Goal: Information Seeking & Learning: Learn about a topic

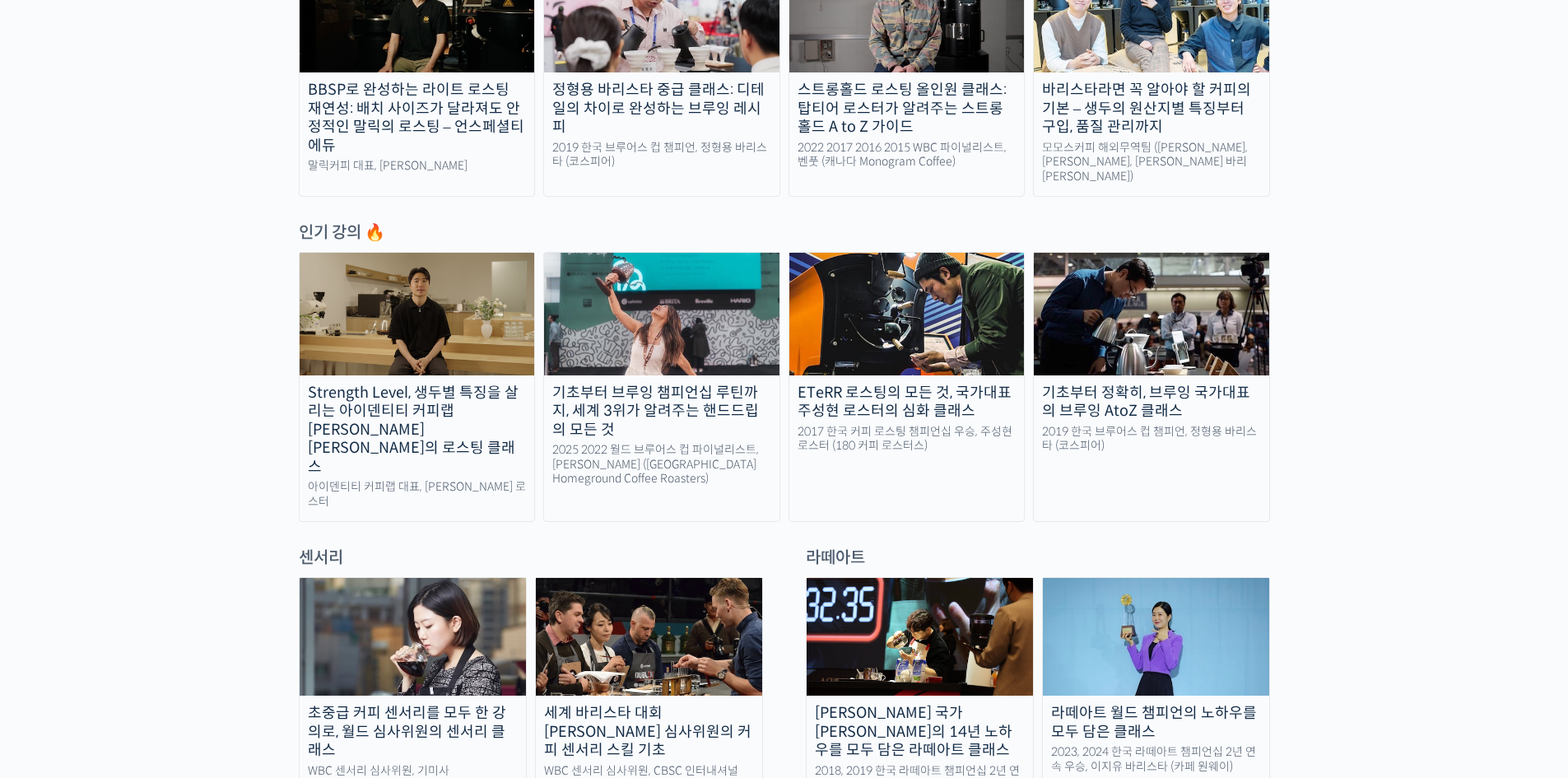
scroll to position [823, 0]
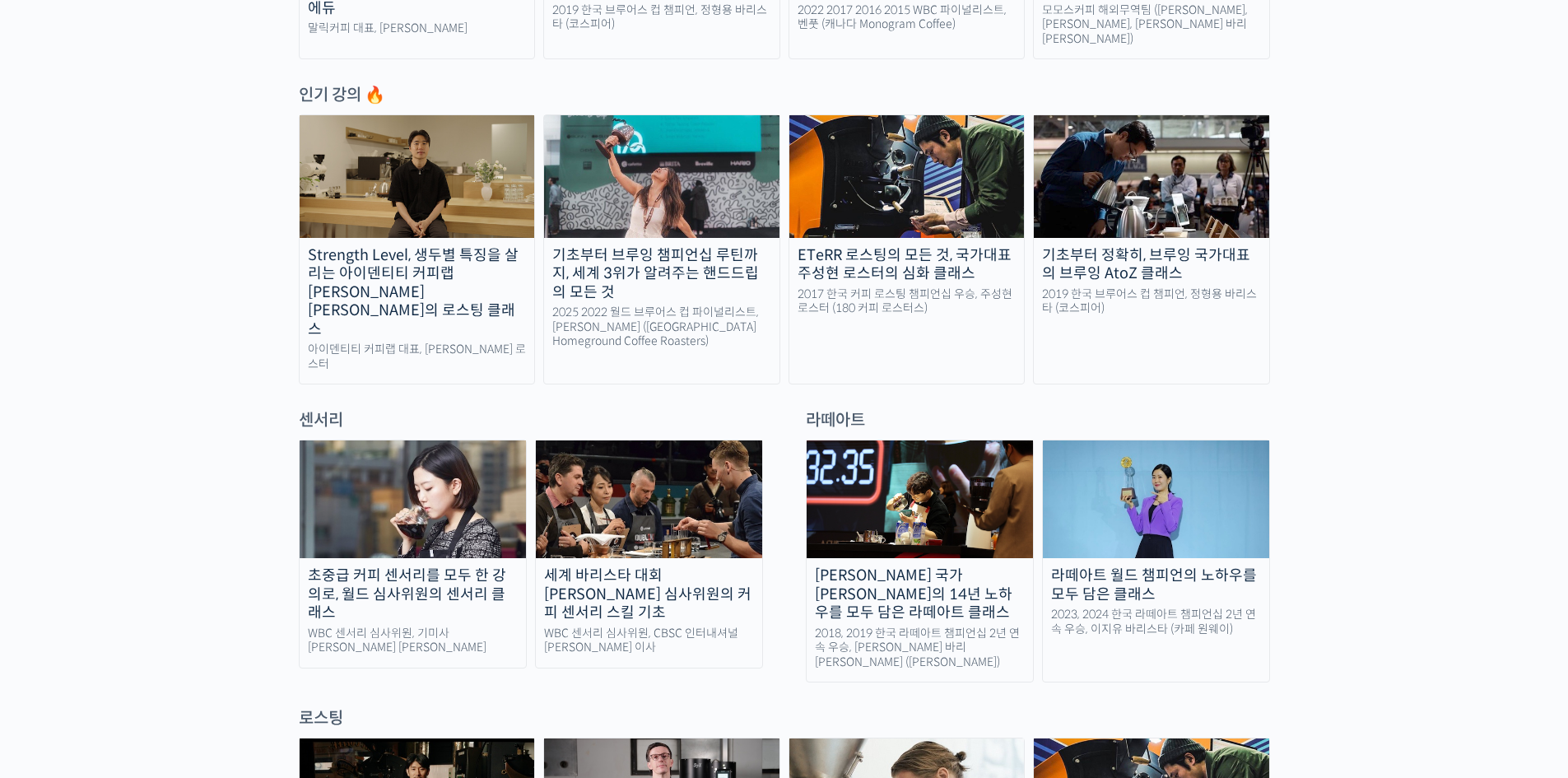
click at [691, 447] on img at bounding box center [649, 500] width 226 height 118
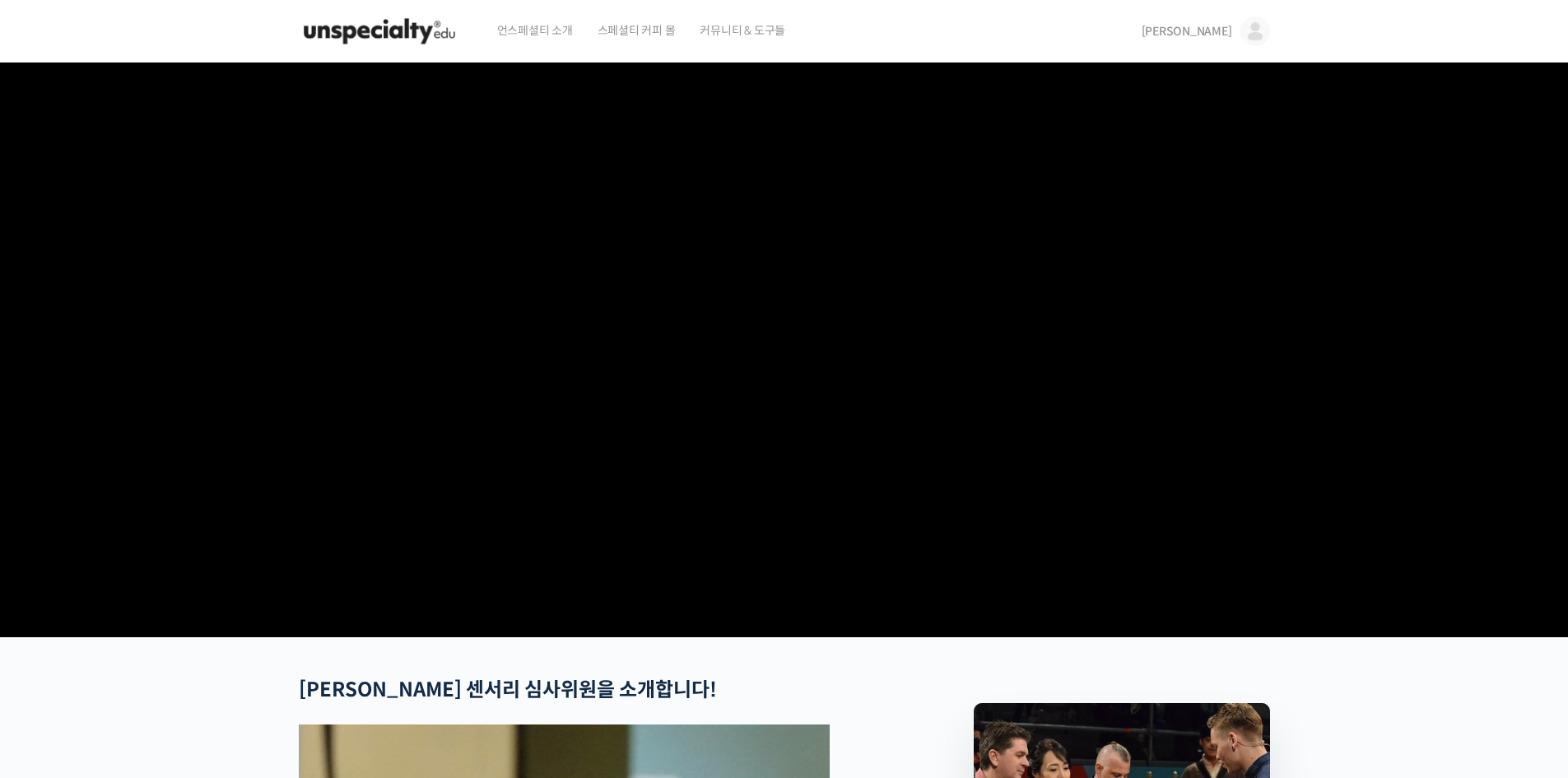
click at [1211, 35] on span "[PERSON_NAME]" at bounding box center [1186, 31] width 91 height 14
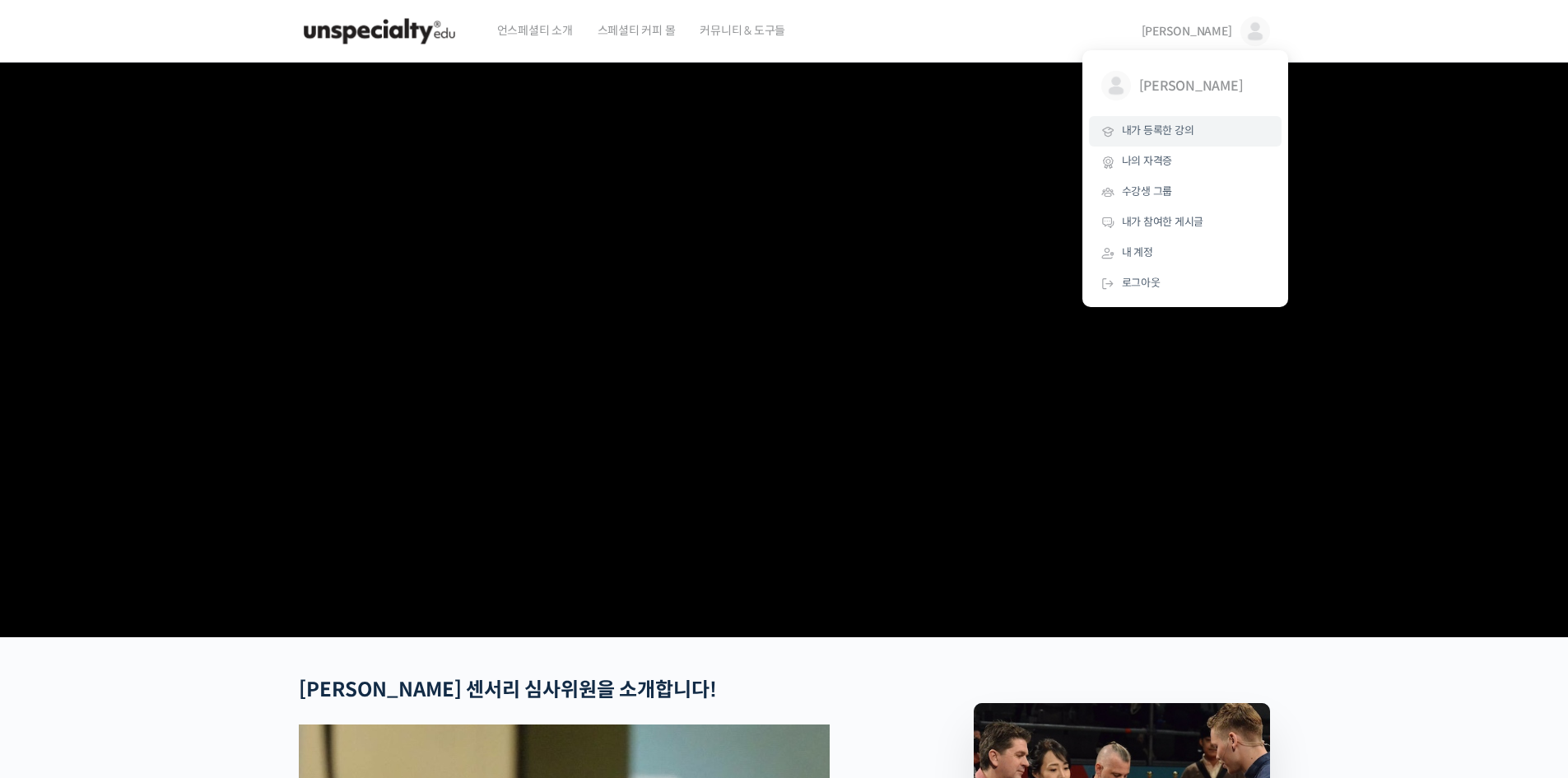
click at [1189, 130] on span "내가 등록한 강의" at bounding box center [1157, 130] width 72 height 14
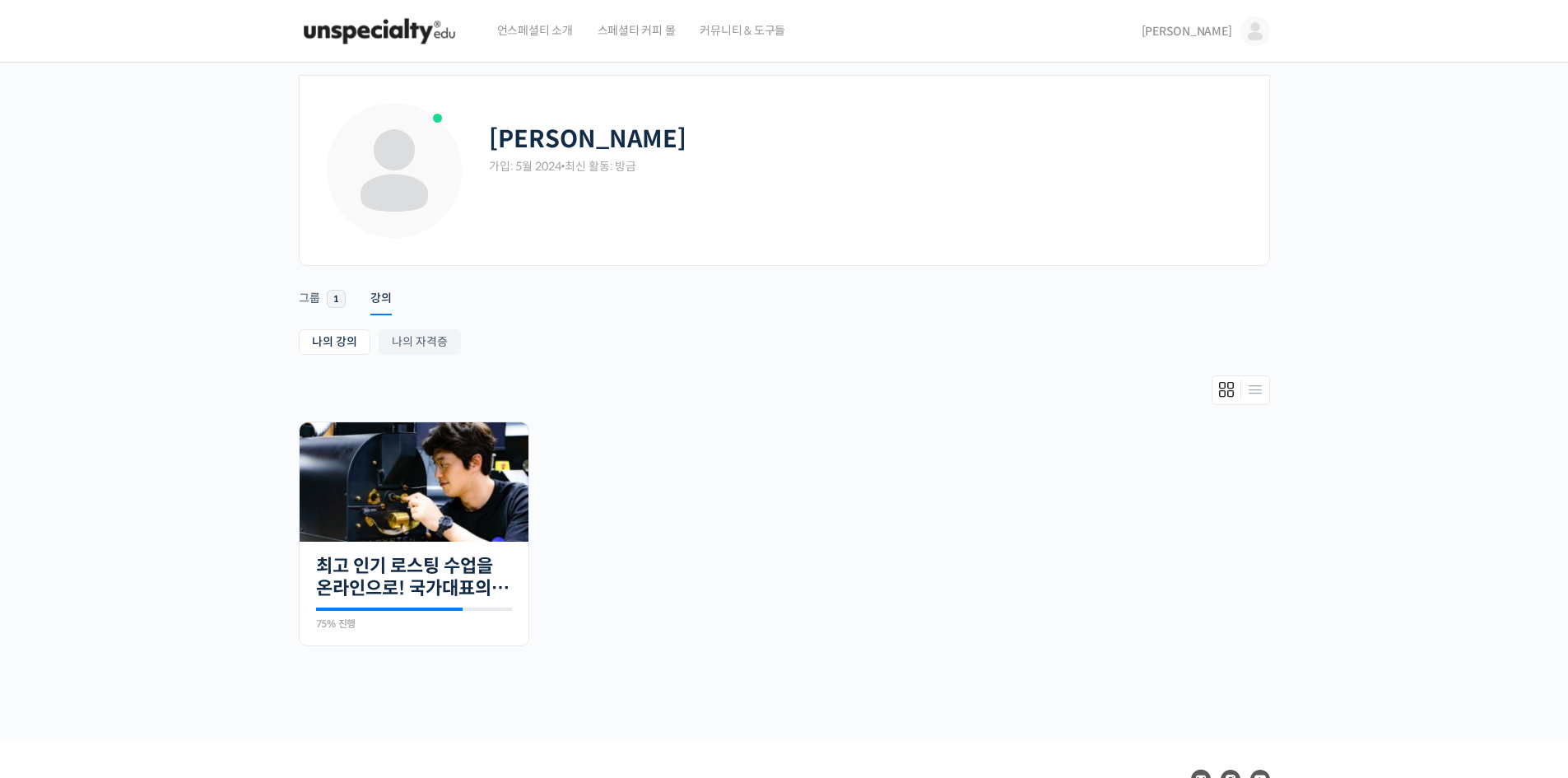
click at [368, 28] on img at bounding box center [379, 31] width 161 height 49
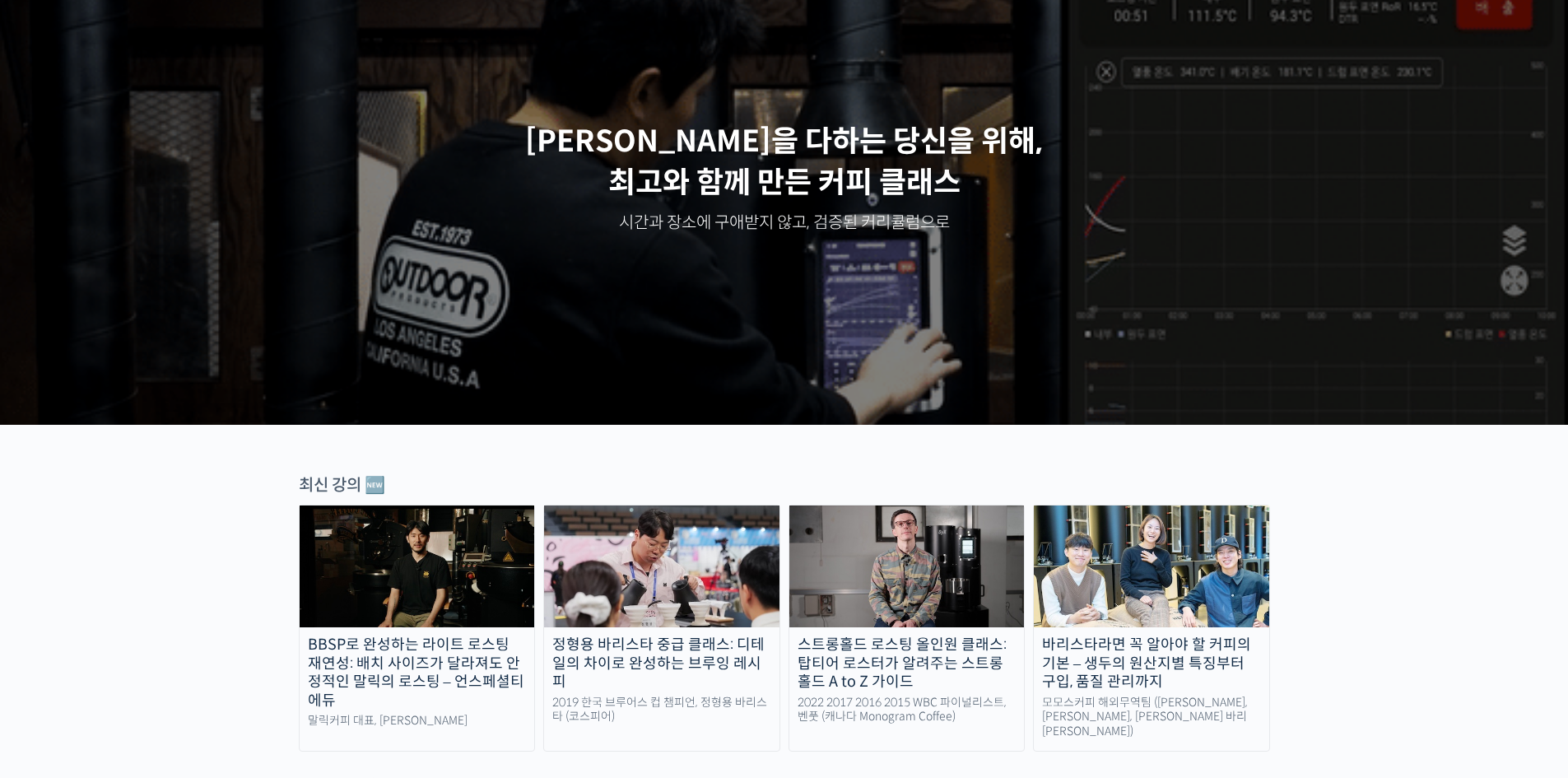
scroll to position [330, 0]
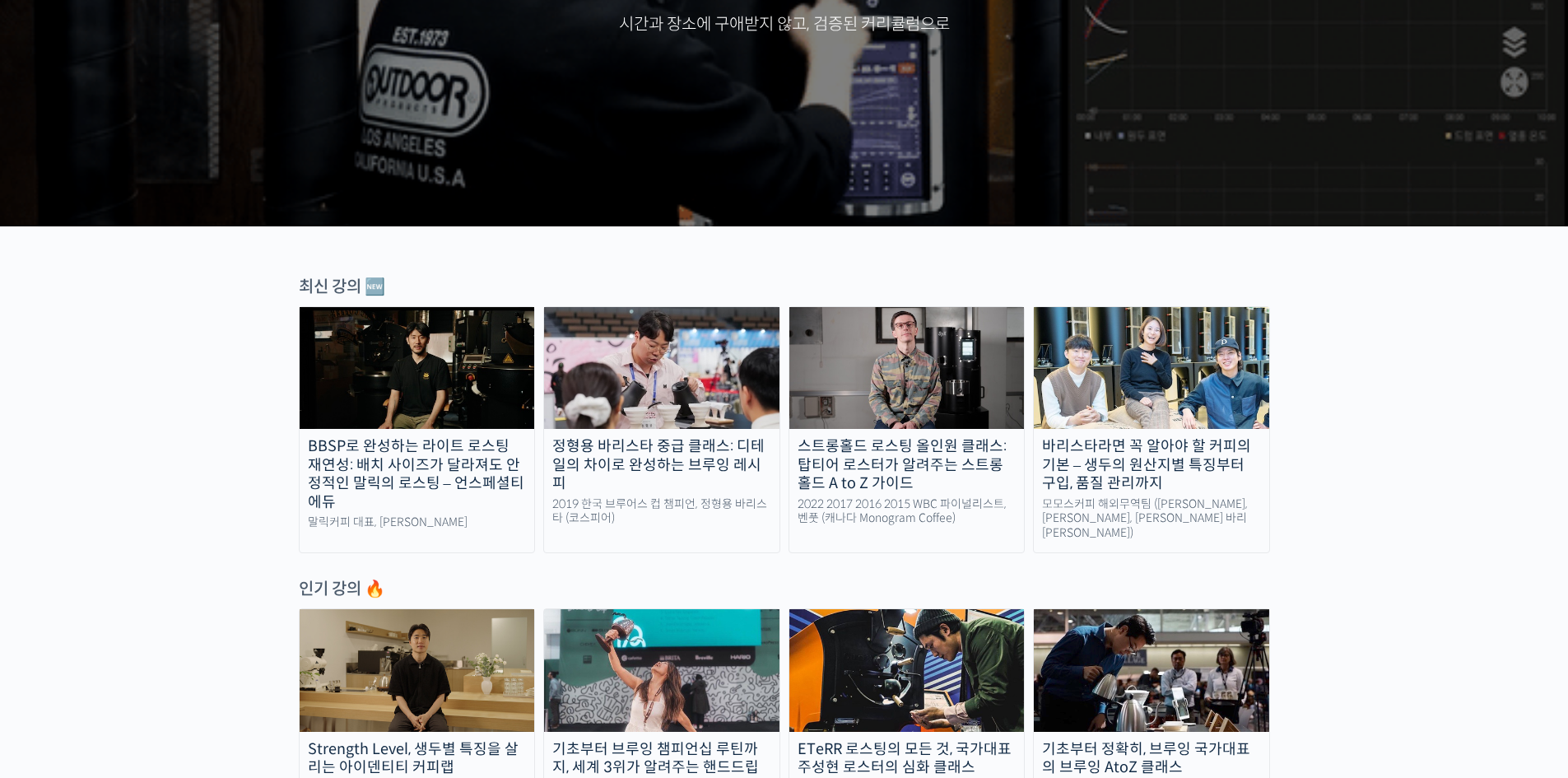
click at [858, 341] on img at bounding box center [907, 368] width 236 height 122
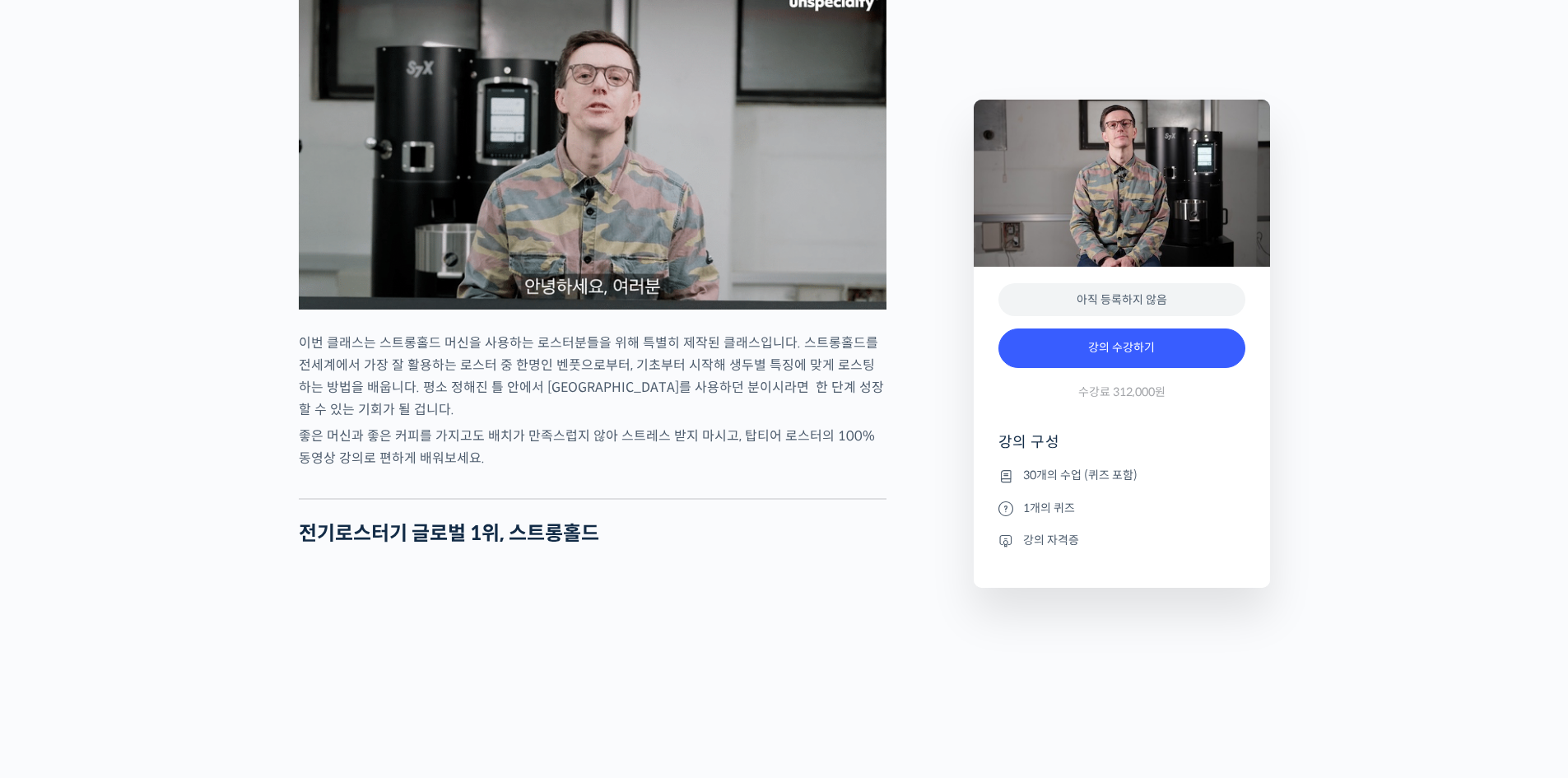
scroll to position [1811, 0]
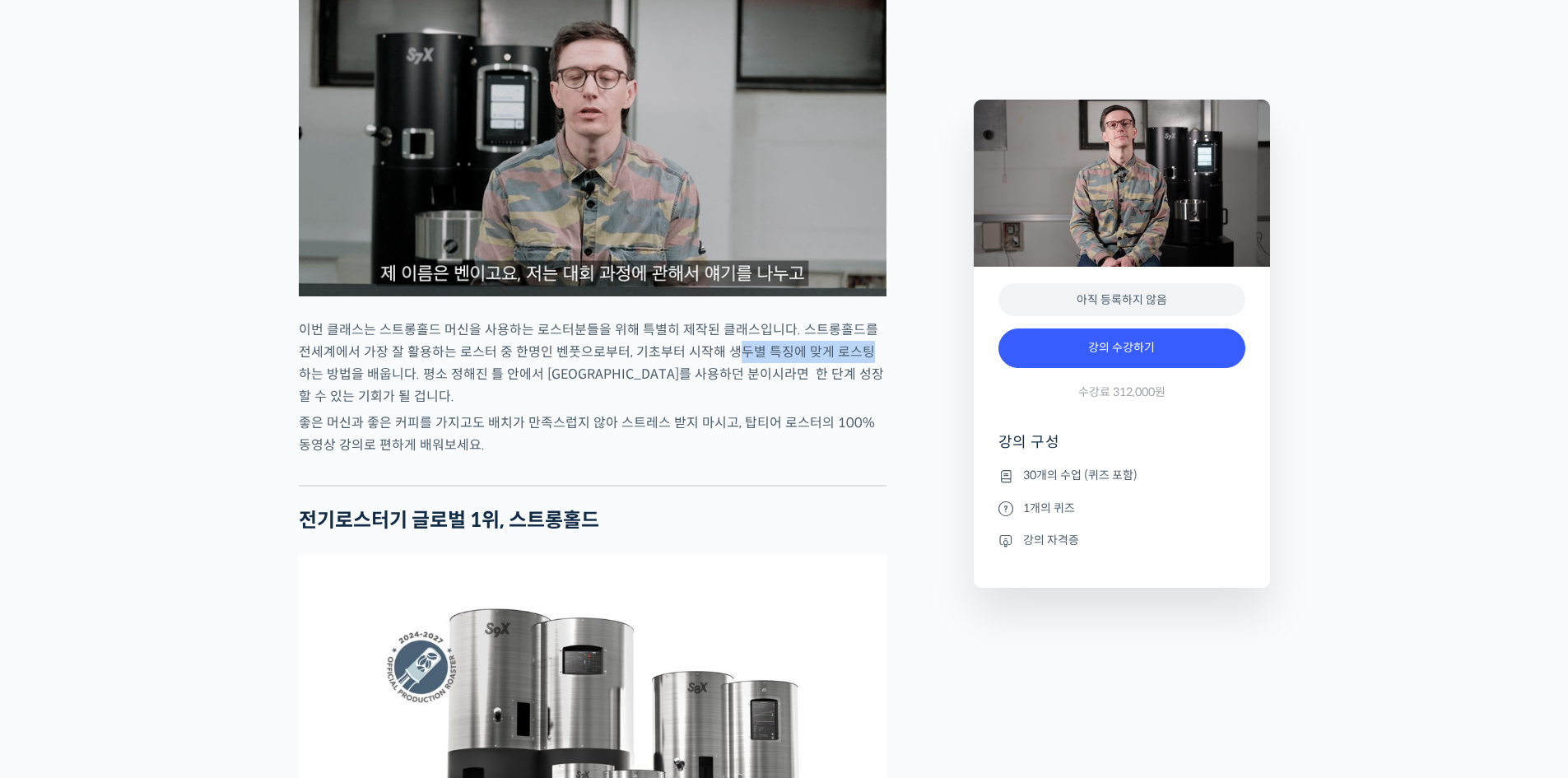
drag, startPoint x: 766, startPoint y: 392, endPoint x: 867, endPoint y: 392, distance: 101.0
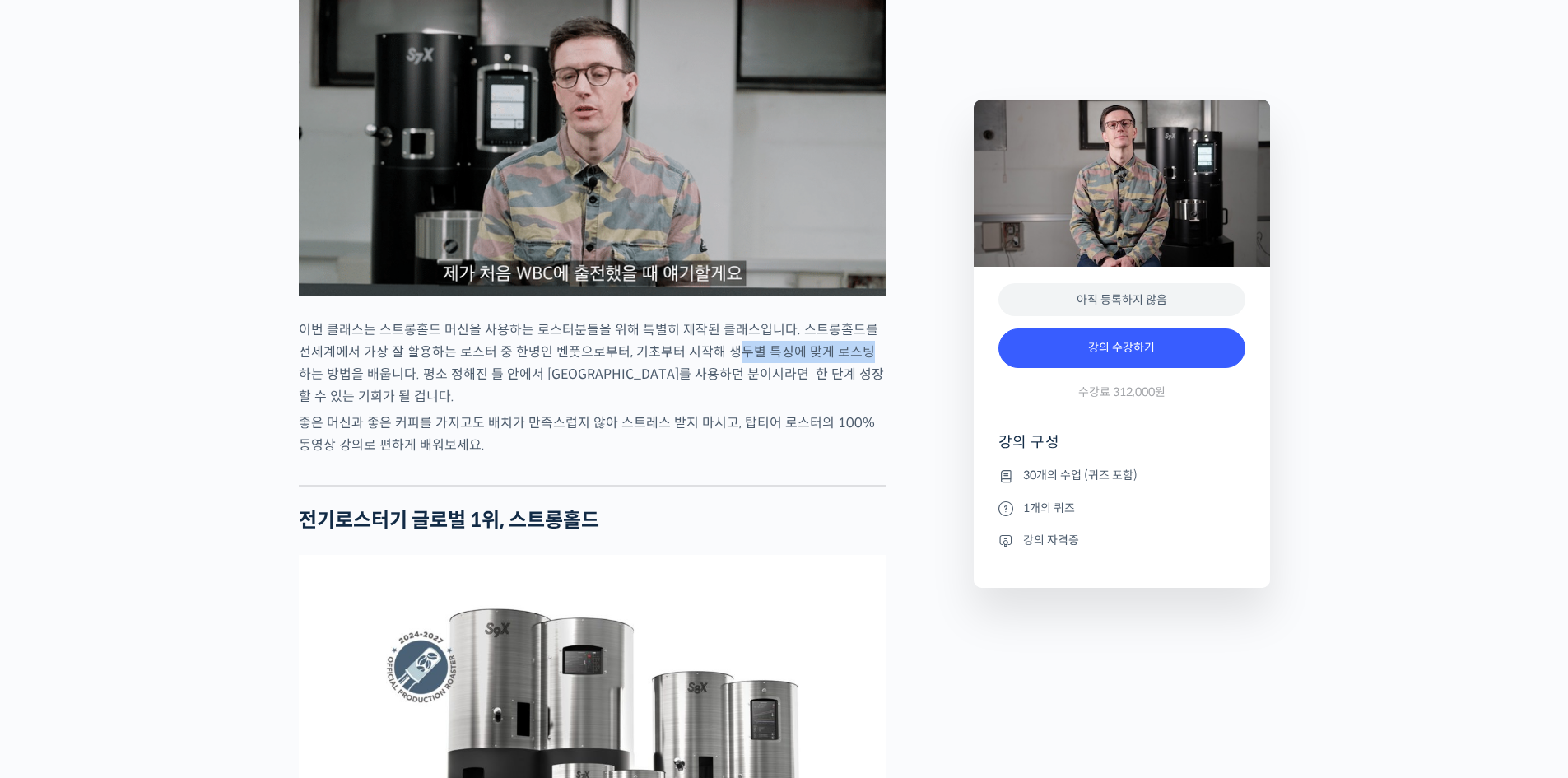
click at [866, 392] on p "이번 클래스는 스트롱홀드 머신을 사용하는 로스터분들을 위해 특별히 제작된 클래스입니다. 스트롱홀드를 전세계에서 가장 잘 활용하는 로스터 중 한…" at bounding box center [592, 363] width 587 height 89
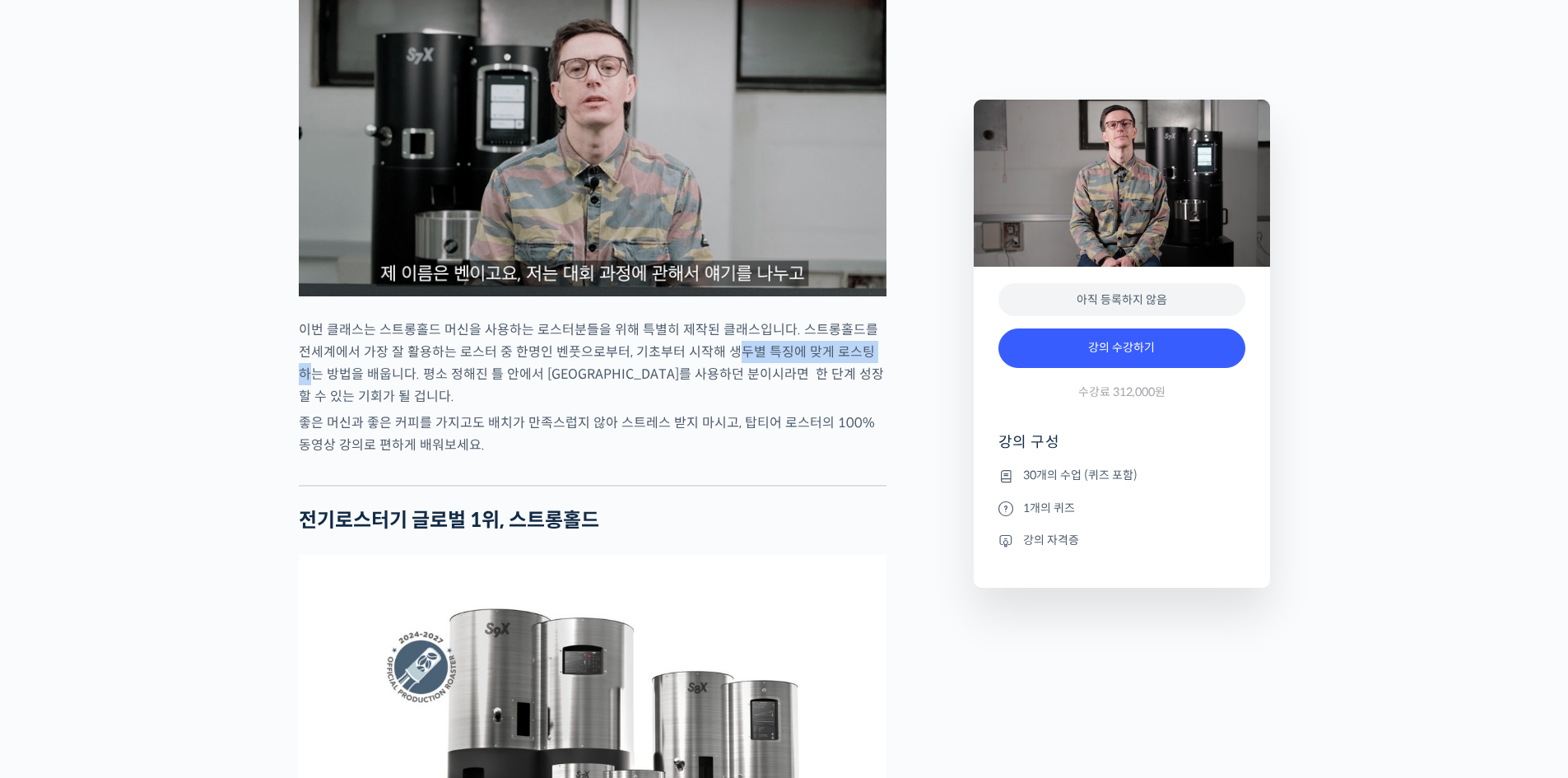
click at [868, 392] on p "이번 클래스는 스트롱홀드 머신을 사용하는 로스터분들을 위해 특별히 제작된 클래스입니다. 스트롱홀드를 전세계에서 가장 잘 활용하는 로스터 중 한…" at bounding box center [592, 363] width 587 height 89
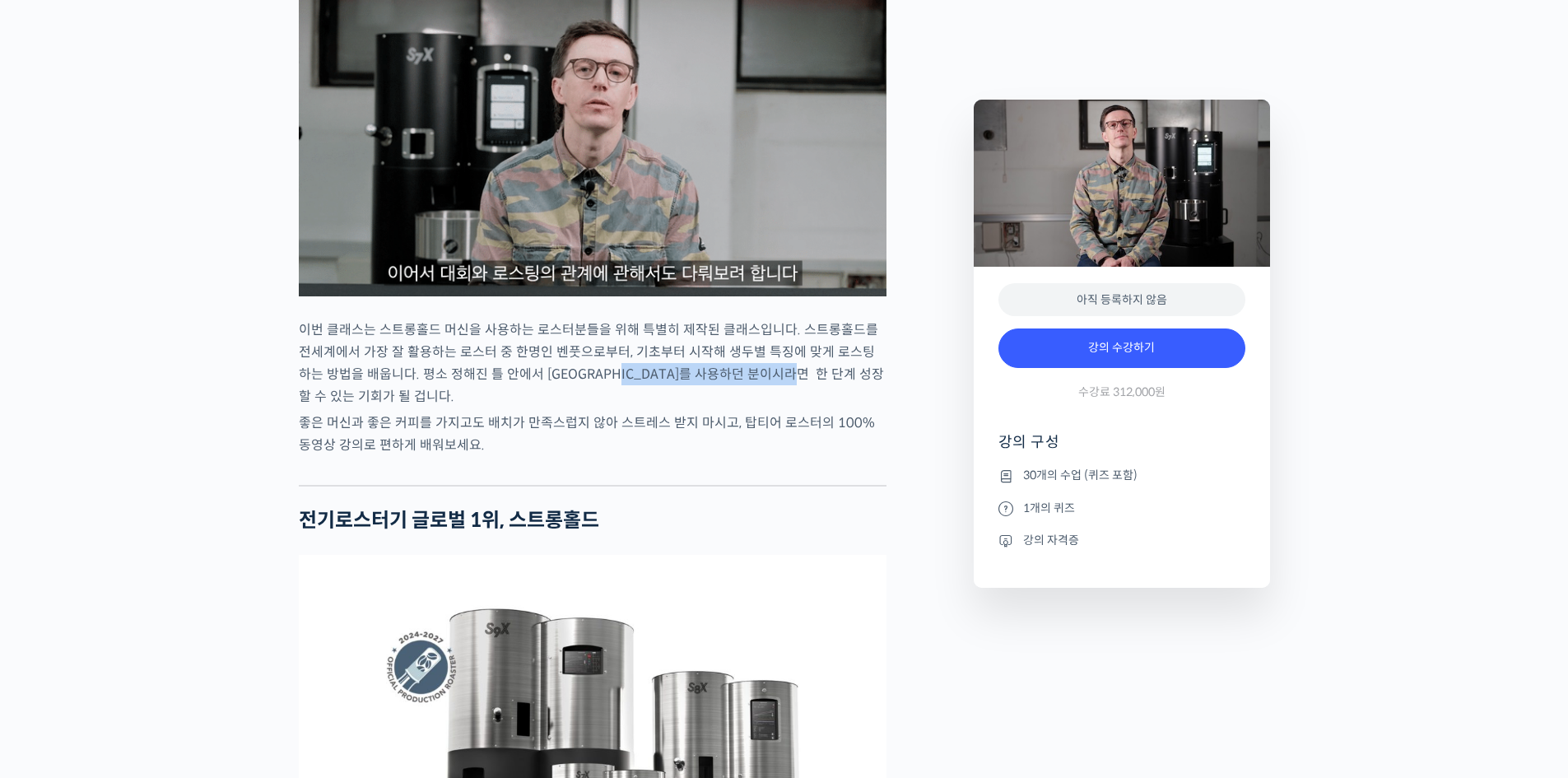
drag, startPoint x: 612, startPoint y: 409, endPoint x: 792, endPoint y: 409, distance: 180.0
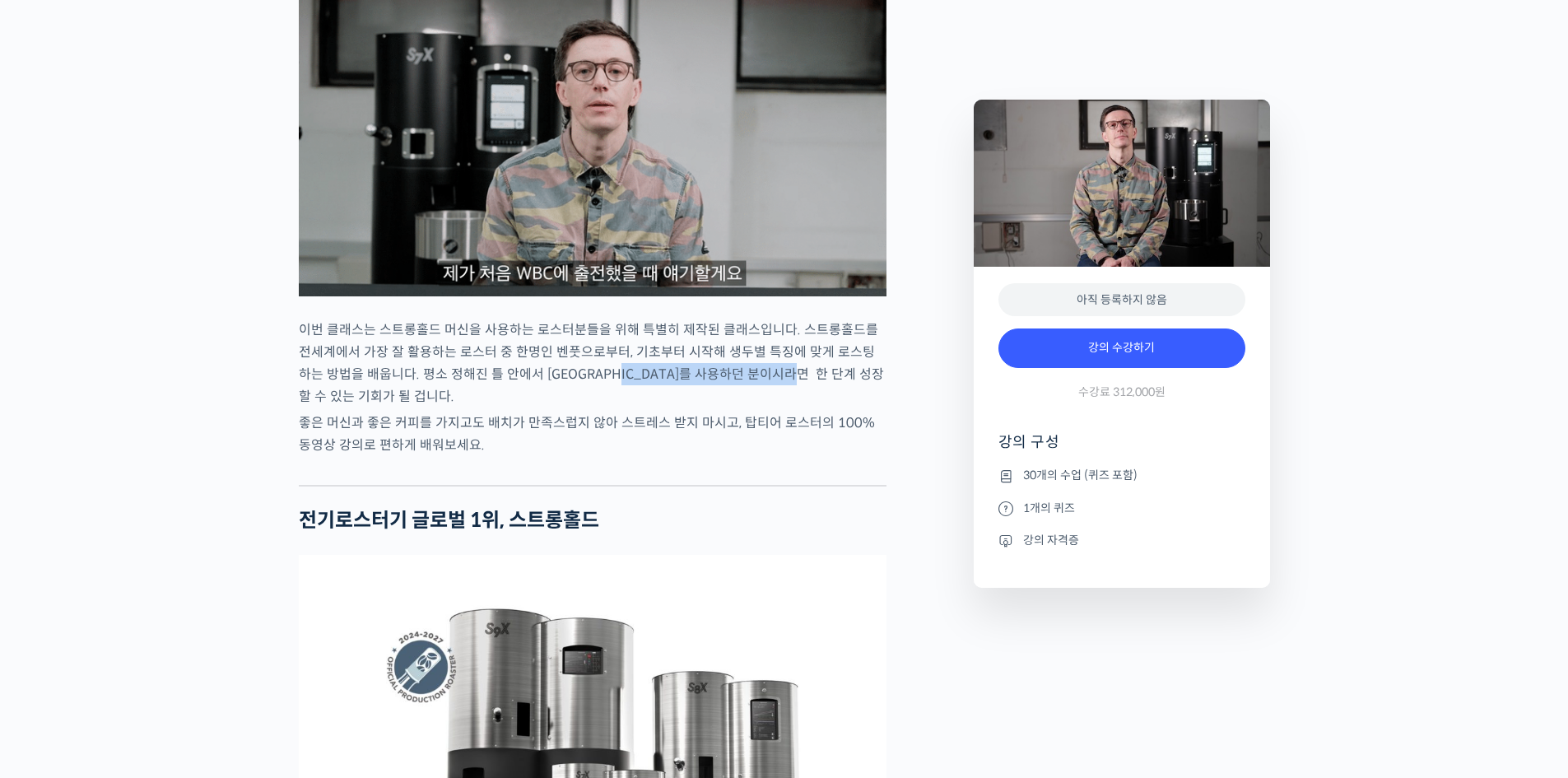
click at [792, 408] on p "이번 클래스는 스트롱홀드 머신을 사용하는 로스터분들을 위해 특별히 제작된 클래스입니다. 스트롱홀드를 전세계에서 가장 잘 활용하는 로스터 중 한…" at bounding box center [592, 363] width 587 height 89
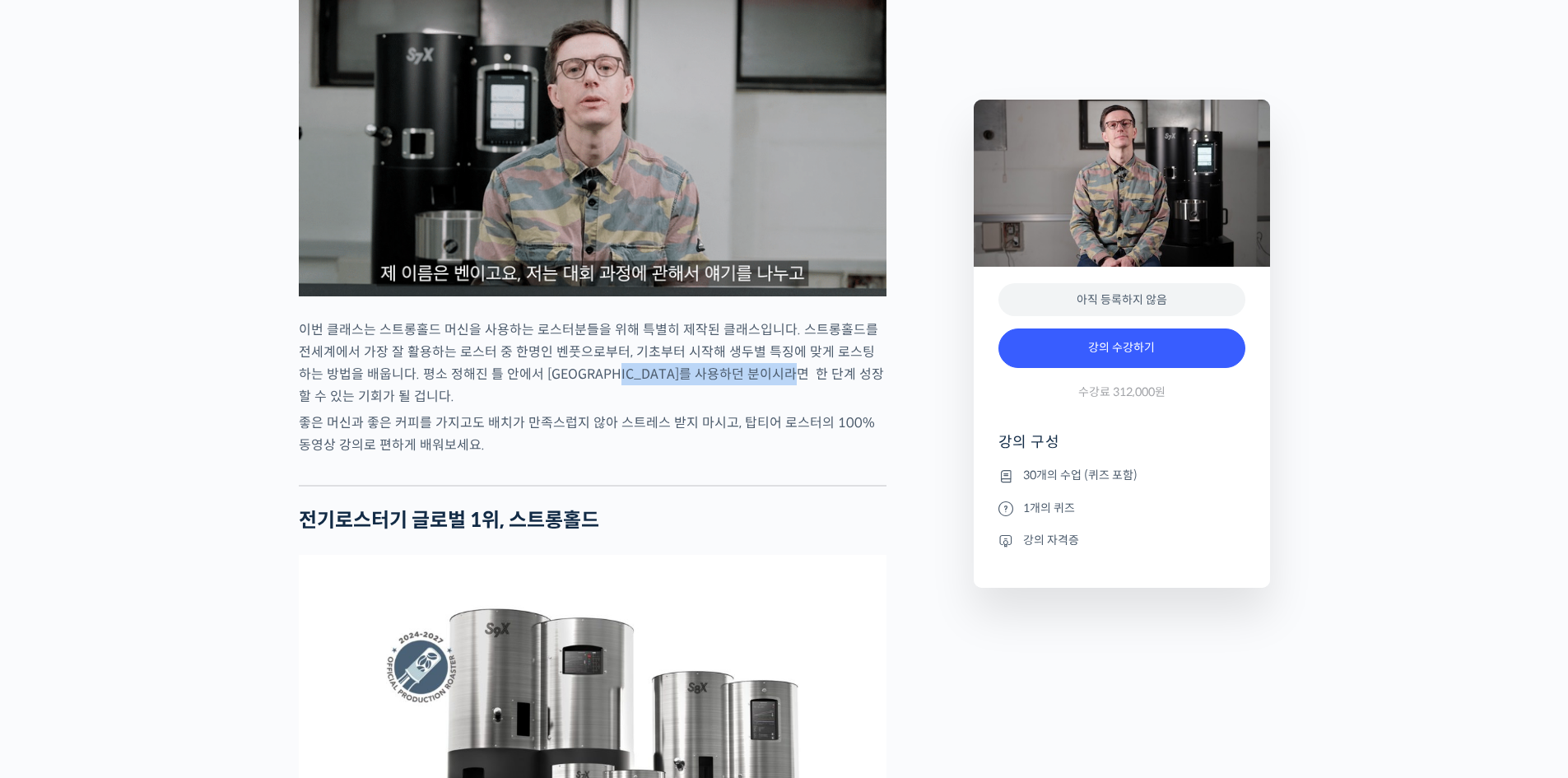
click at [792, 408] on p "이번 클래스는 스트롱홀드 머신을 사용하는 로스터분들을 위해 특별히 제작된 클래스입니다. 스트롱홀드를 전세계에서 가장 잘 활용하는 로스터 중 한…" at bounding box center [592, 363] width 587 height 89
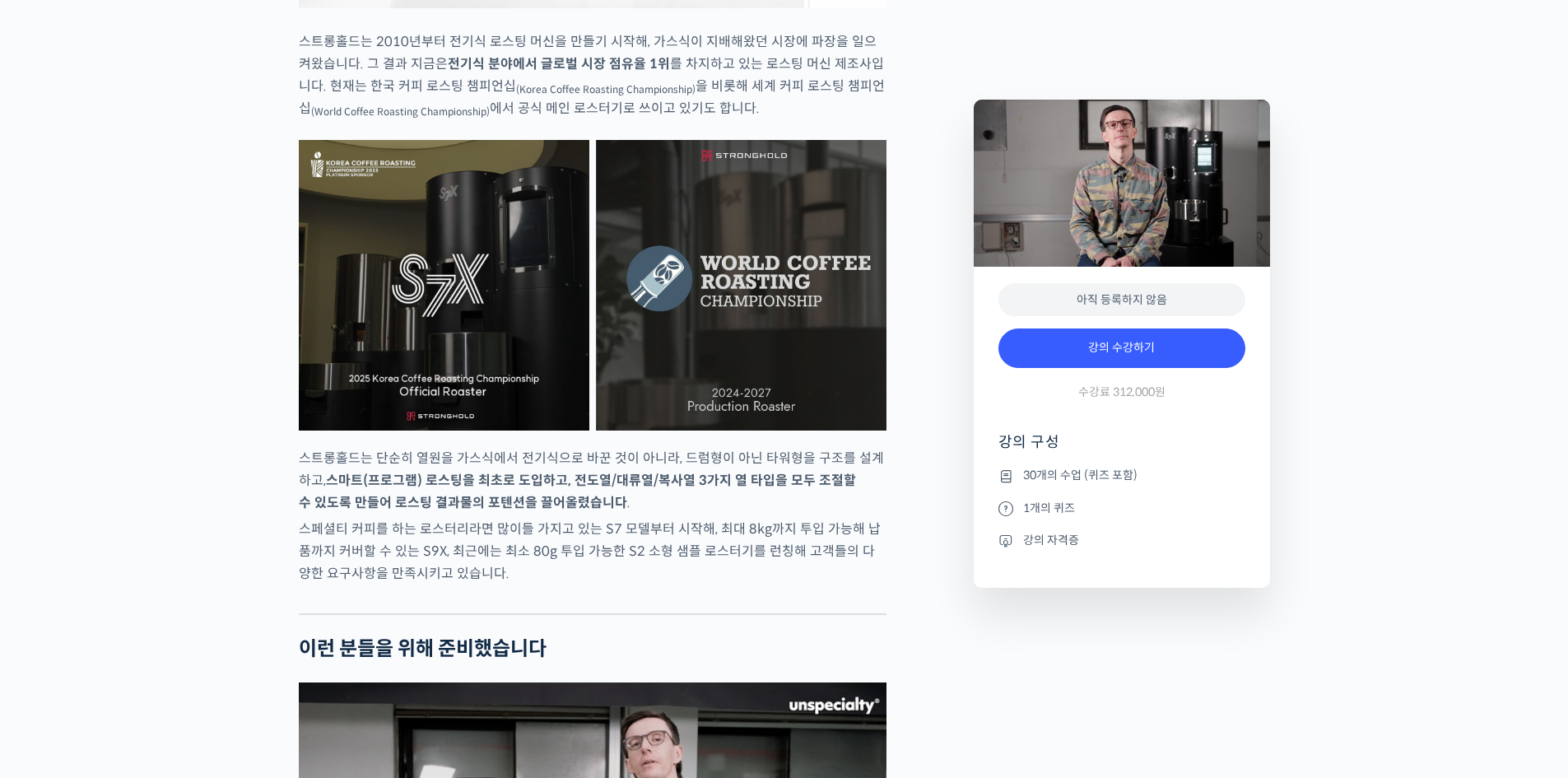
scroll to position [2881, 0]
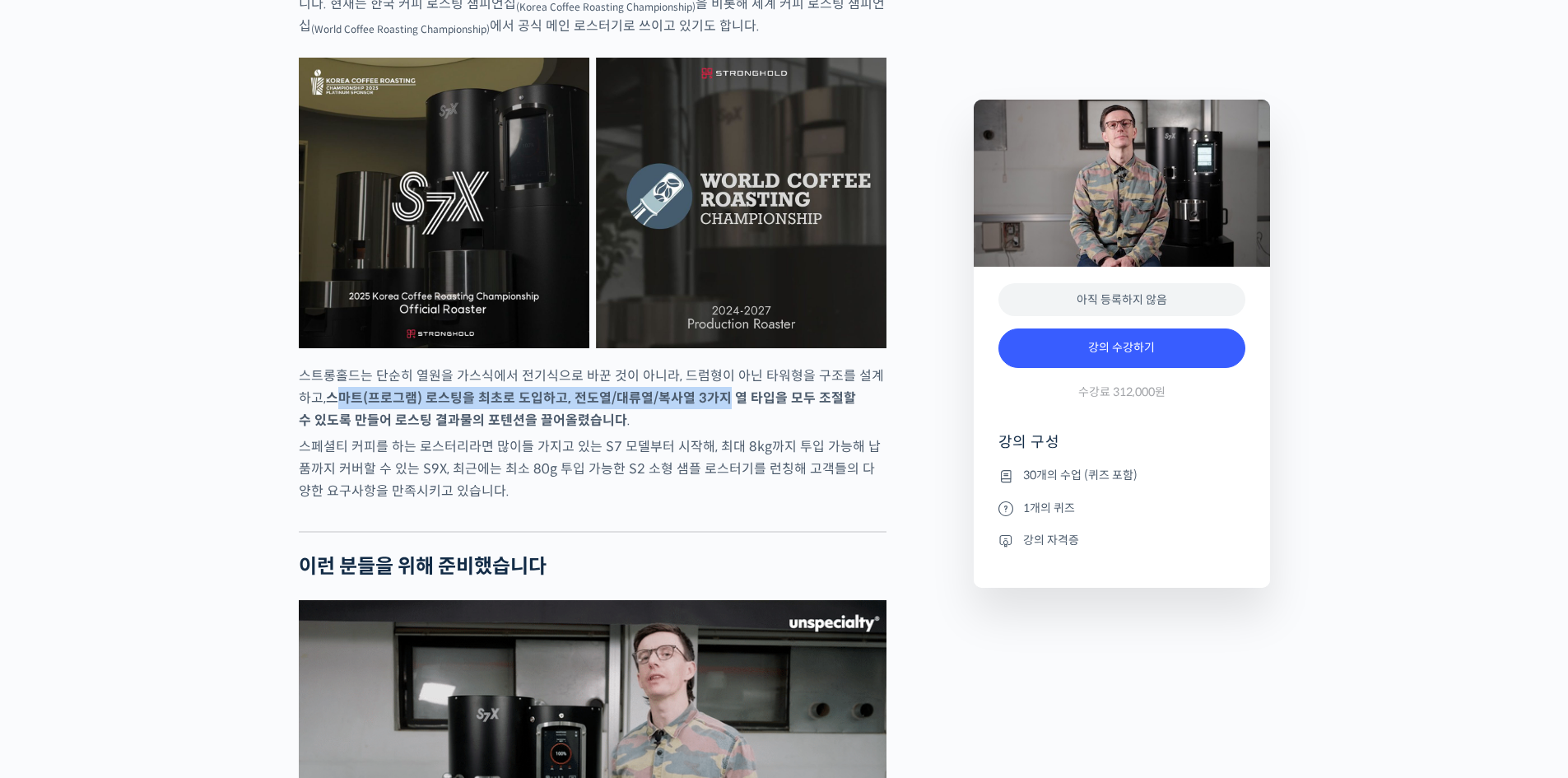
drag, startPoint x: 331, startPoint y: 437, endPoint x: 708, endPoint y: 438, distance: 377.0
click at [708, 429] on strong "스마트(프로그램) 로스팅을 최초로 도입하고, 전도열/대류열/복사열 3가지 열 타입을 모두 조절할 수 있도록 만들어 로스팅 결과물의 포텐션을 끌…" at bounding box center [577, 409] width 557 height 40
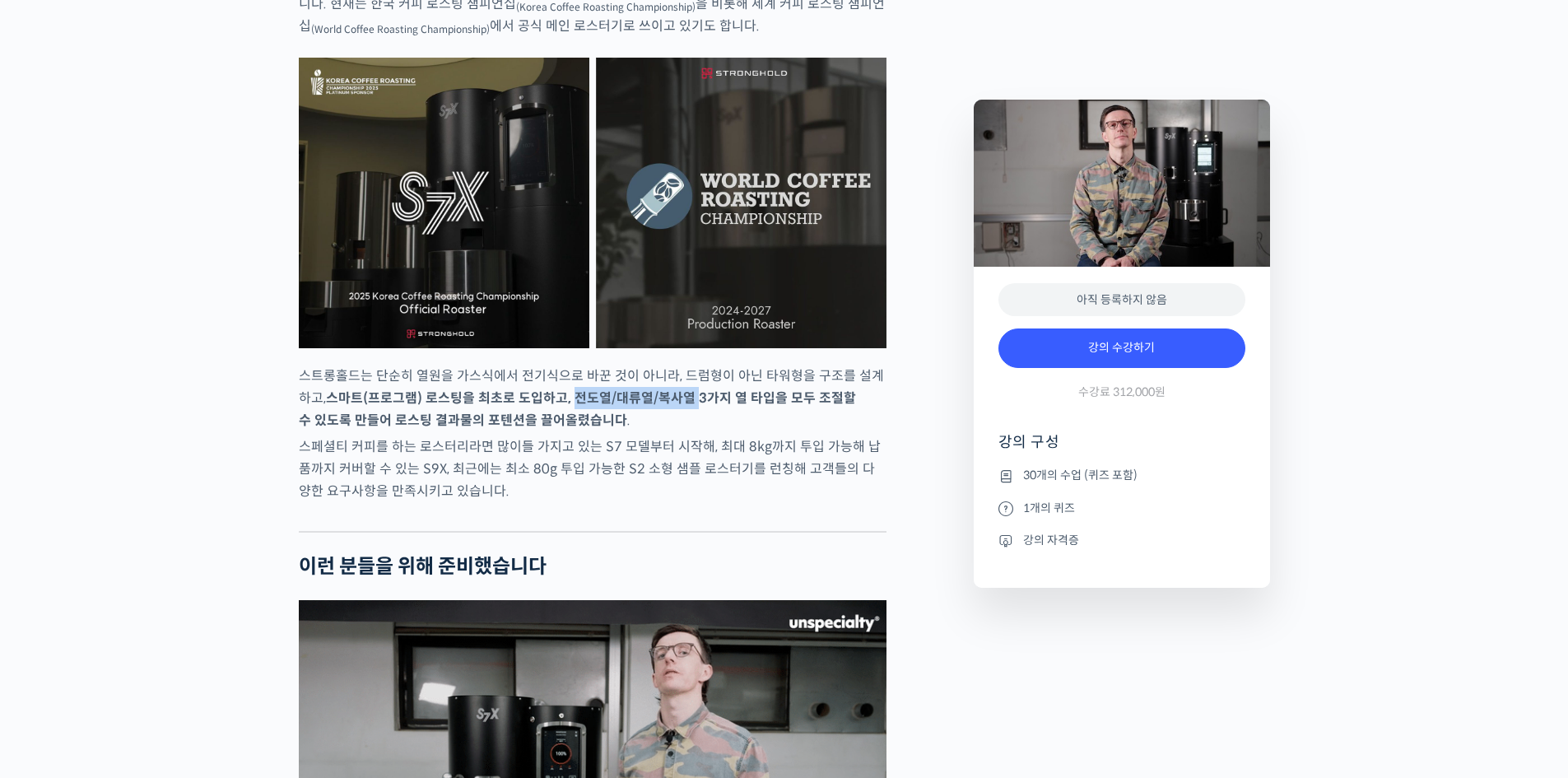
drag, startPoint x: 562, startPoint y: 440, endPoint x: 681, endPoint y: 440, distance: 119.0
click at [681, 429] on strong "스마트(프로그램) 로스팅을 최초로 도입하고, 전도열/대류열/복사열 3가지 열 타입을 모두 조절할 수 있도록 만들어 로스팅 결과물의 포텐션을 끌…" at bounding box center [577, 409] width 557 height 40
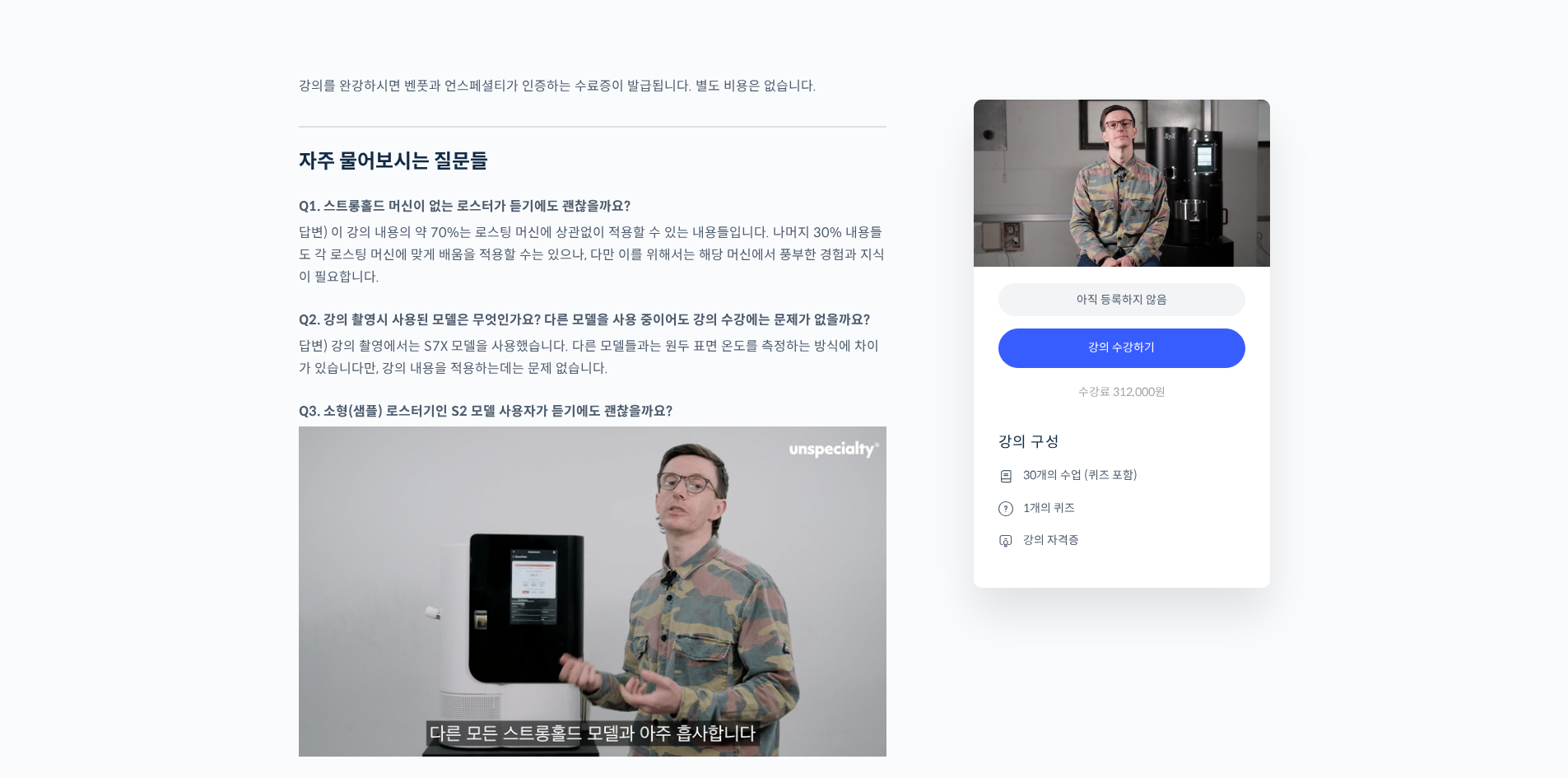
scroll to position [6998, 0]
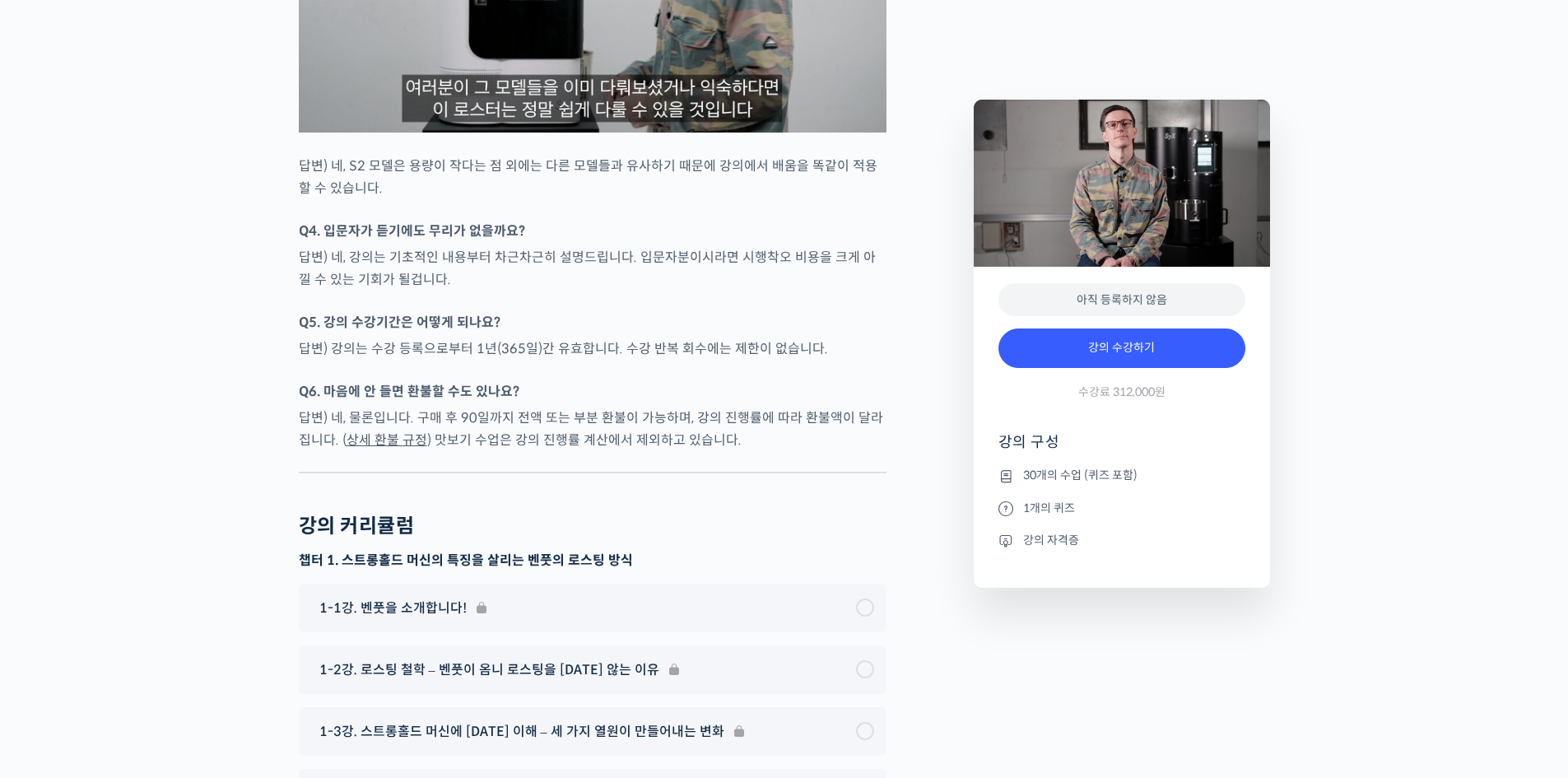
scroll to position [7492, 0]
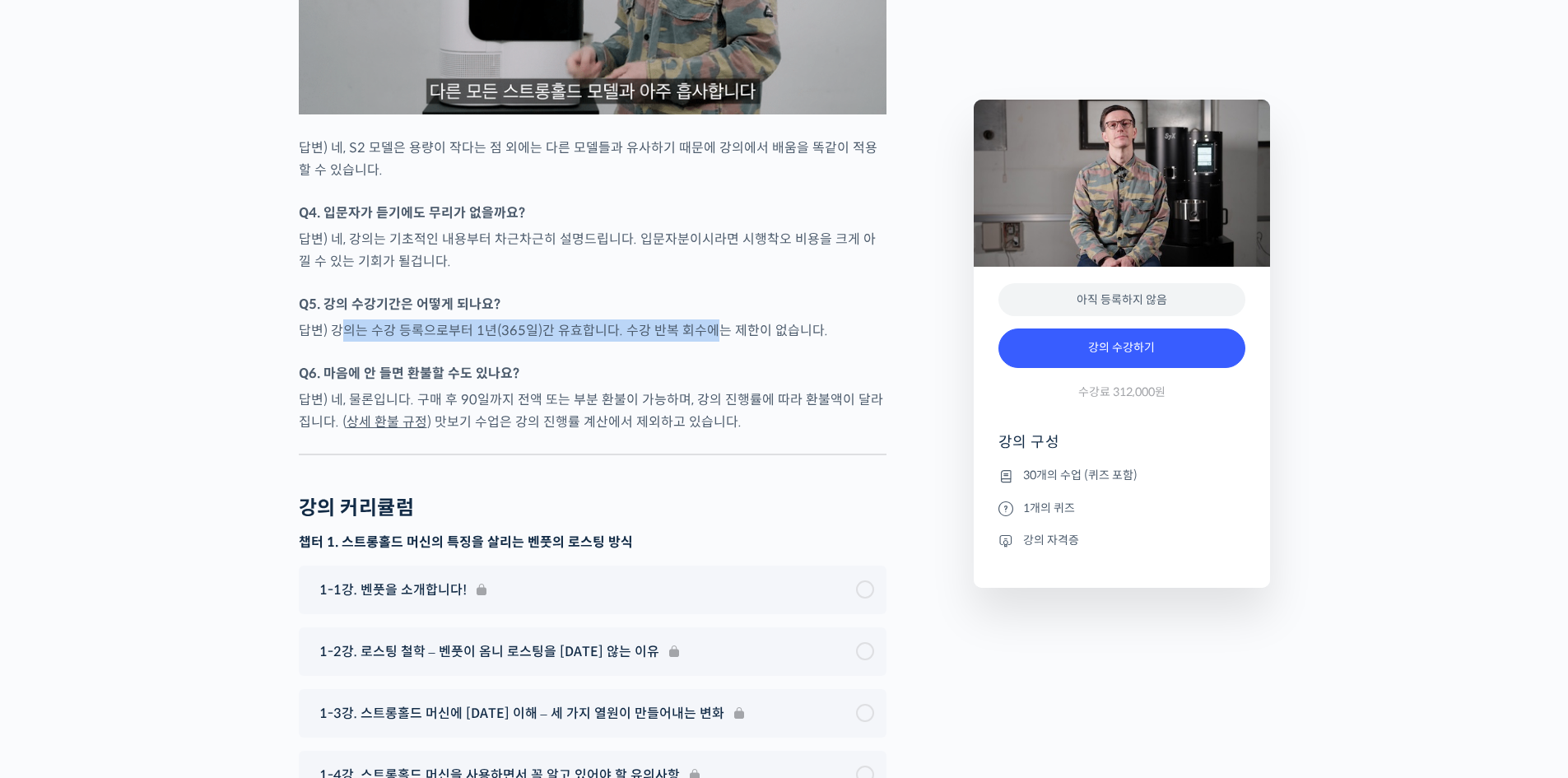
drag, startPoint x: 339, startPoint y: 374, endPoint x: 731, endPoint y: 371, distance: 392.0
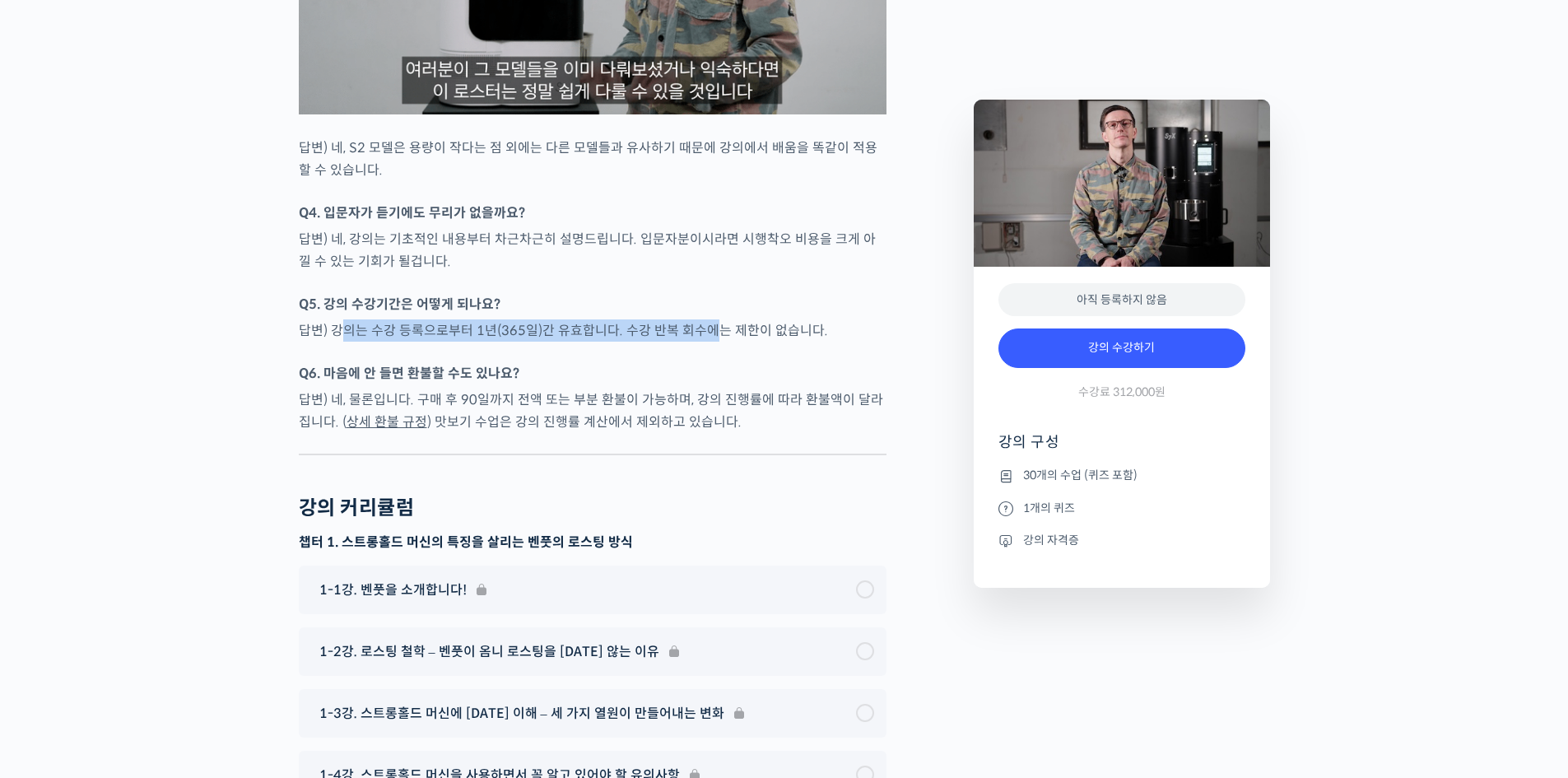
click at [725, 342] on p "답변) 강의는 수강 등록으로부터 1년(365일)간 유효합니다. 수강 반복 회수에는 제한이 없습니다." at bounding box center [592, 331] width 587 height 22
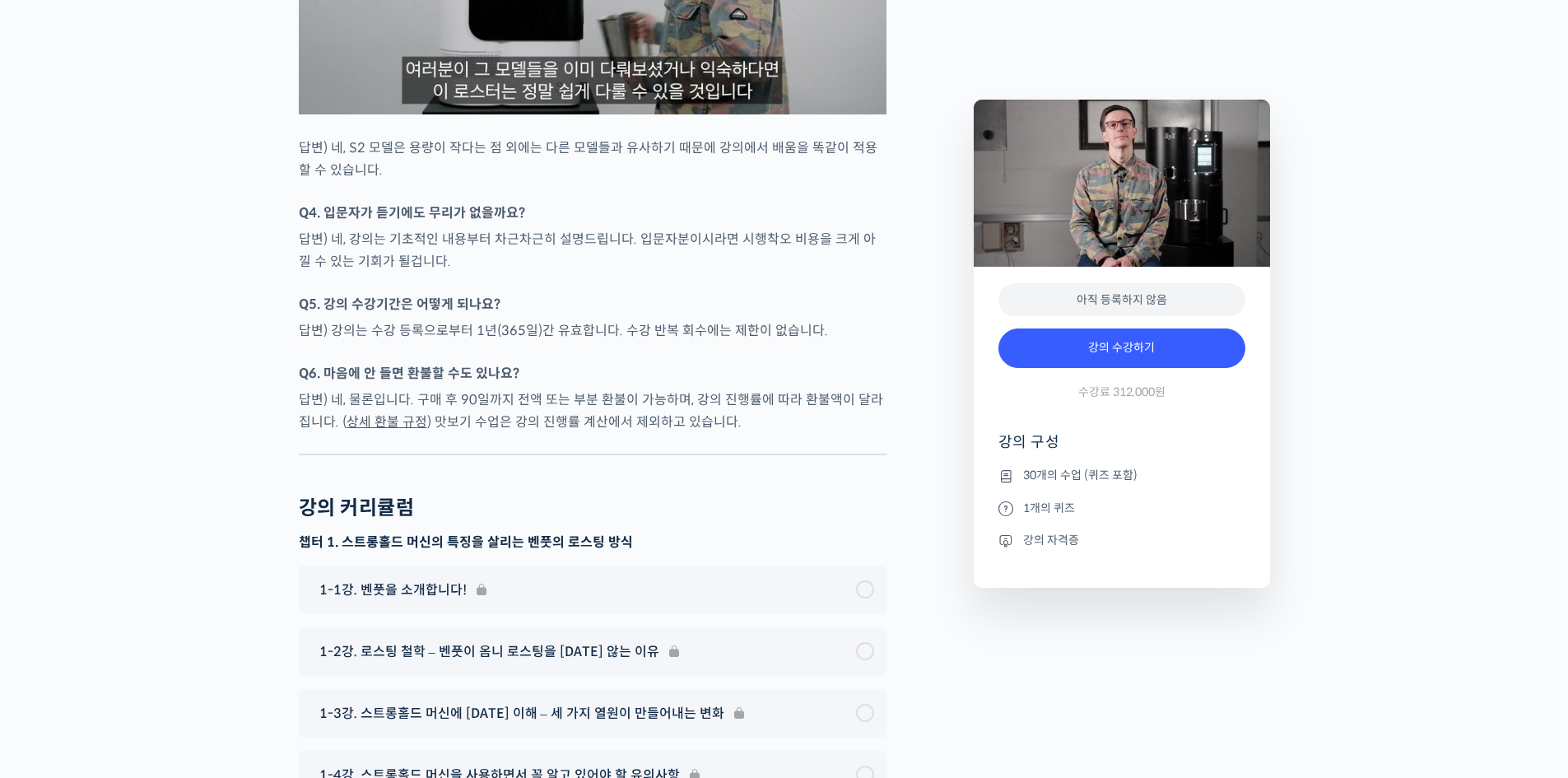
click at [753, 342] on p "답변) 강의는 수강 등록으로부터 1년(365일)간 유효합니다. 수강 반복 회수에는 제한이 없습니다." at bounding box center [592, 331] width 587 height 22
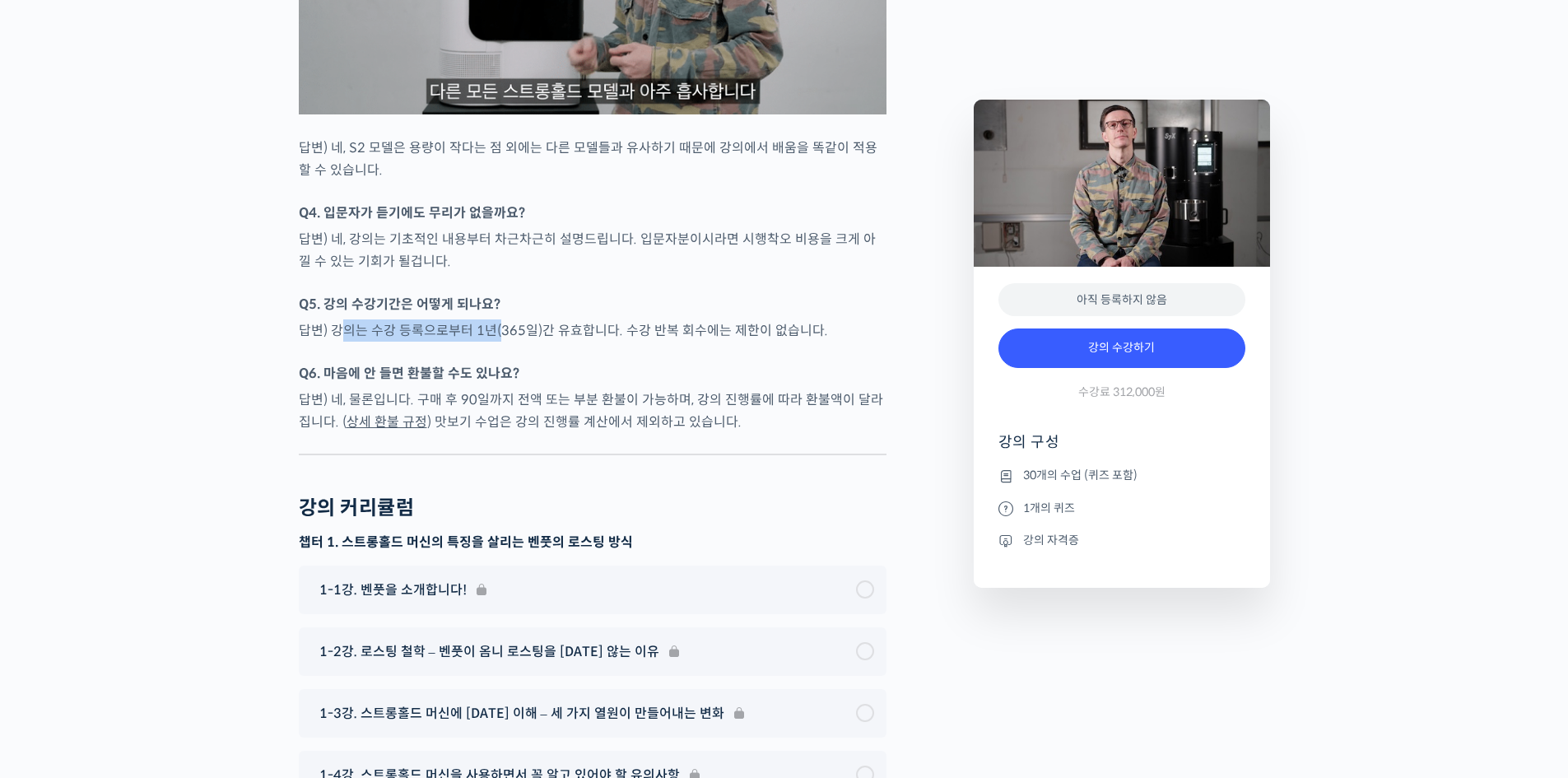
drag, startPoint x: 336, startPoint y: 368, endPoint x: 498, endPoint y: 368, distance: 162.0
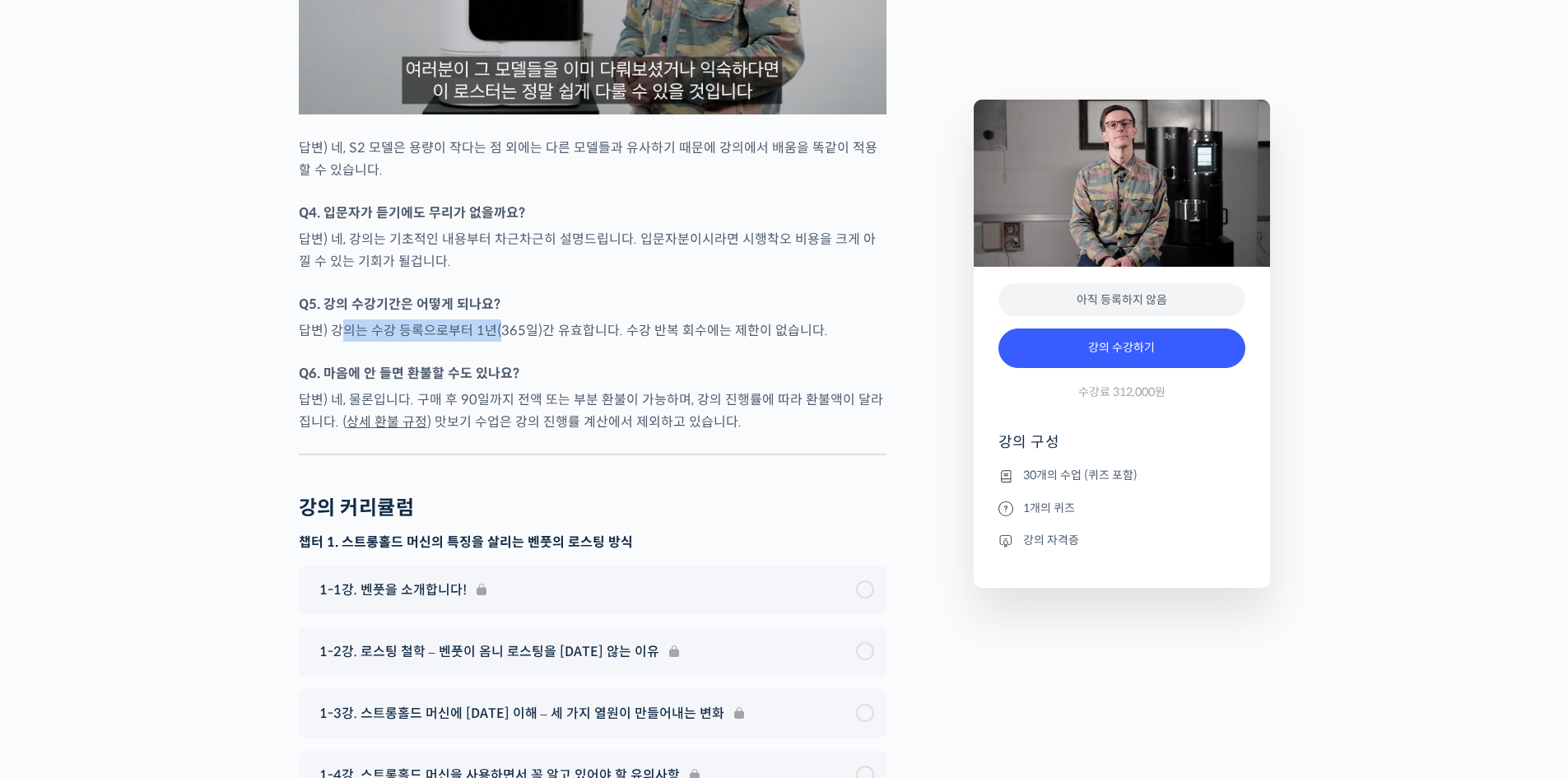
click at [498, 342] on p "답변) 강의는 수강 등록으로부터 1년(365일)간 유효합니다. 수강 반복 회수에는 제한이 없습니다." at bounding box center [592, 331] width 587 height 22
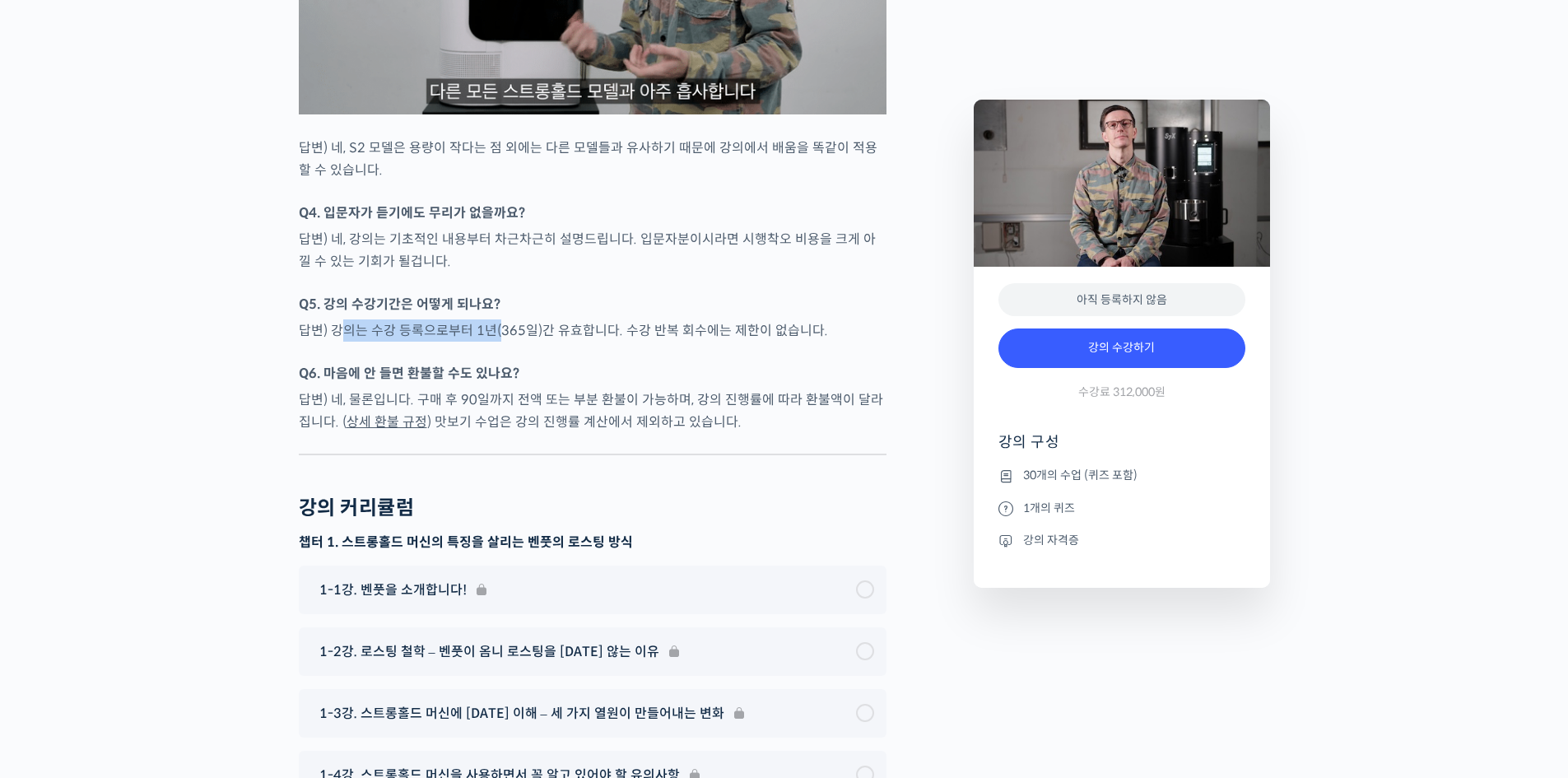
click at [499, 342] on p "답변) 강의는 수강 등록으로부터 1년(365일)간 유효합니다. 수강 반복 회수에는 제한이 없습니다." at bounding box center [592, 331] width 587 height 22
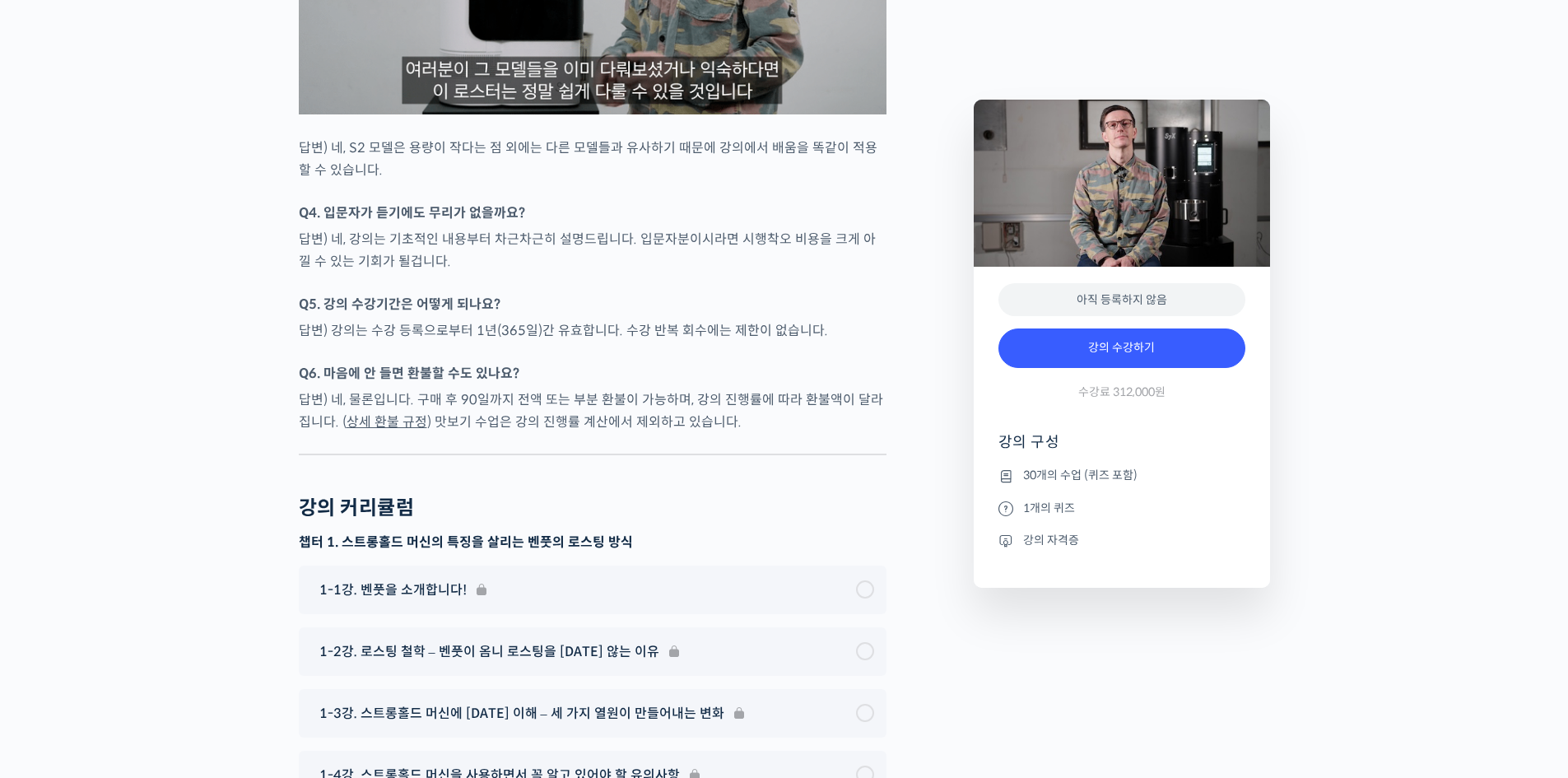
click at [575, 342] on p "답변) 강의는 수강 등록으로부터 1년(365일)간 유효합니다. 수강 반복 회수에는 제한이 없습니다." at bounding box center [592, 331] width 587 height 22
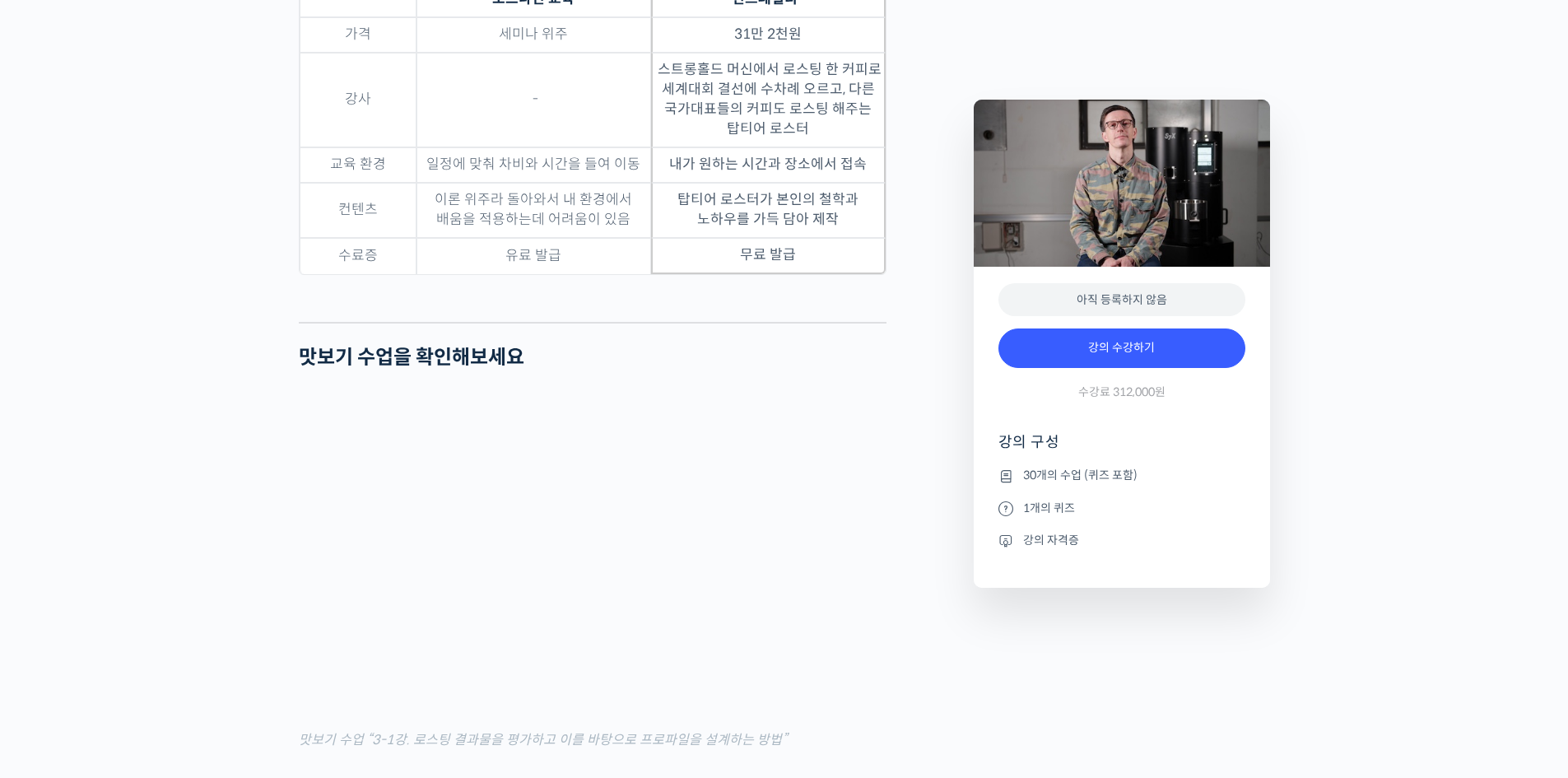
scroll to position [4942, 0]
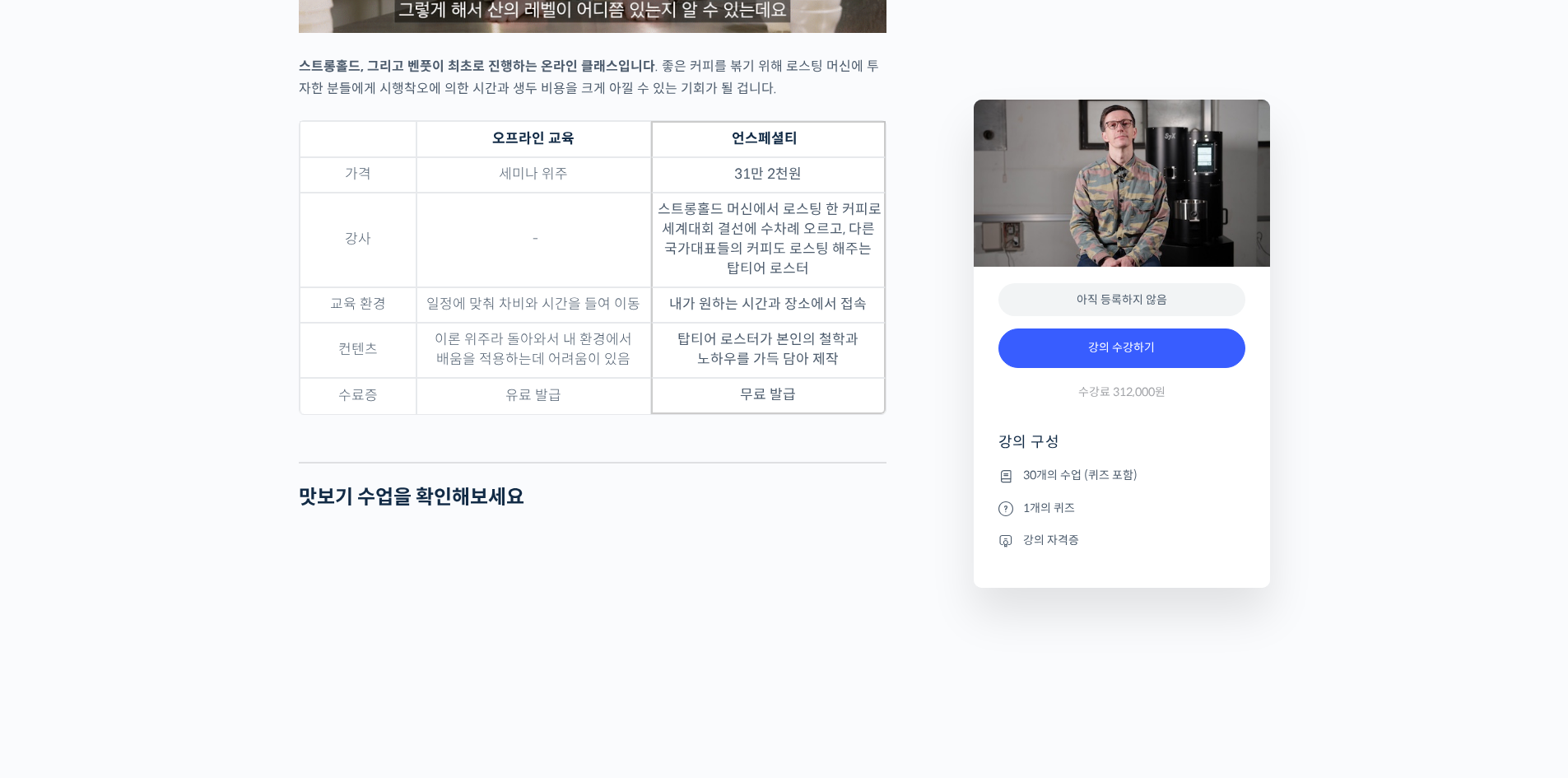
click at [1447, 142] on div "스트롱홀드 로스팅 올인원 클래스: 탑티어 로스터가 알려주는 스트롱홀드 A to Z 가이드 강의 상세 내용 확인하기 벤풋을 소개합니다! [GEO…" at bounding box center [784, 576] width 1568 height 9680
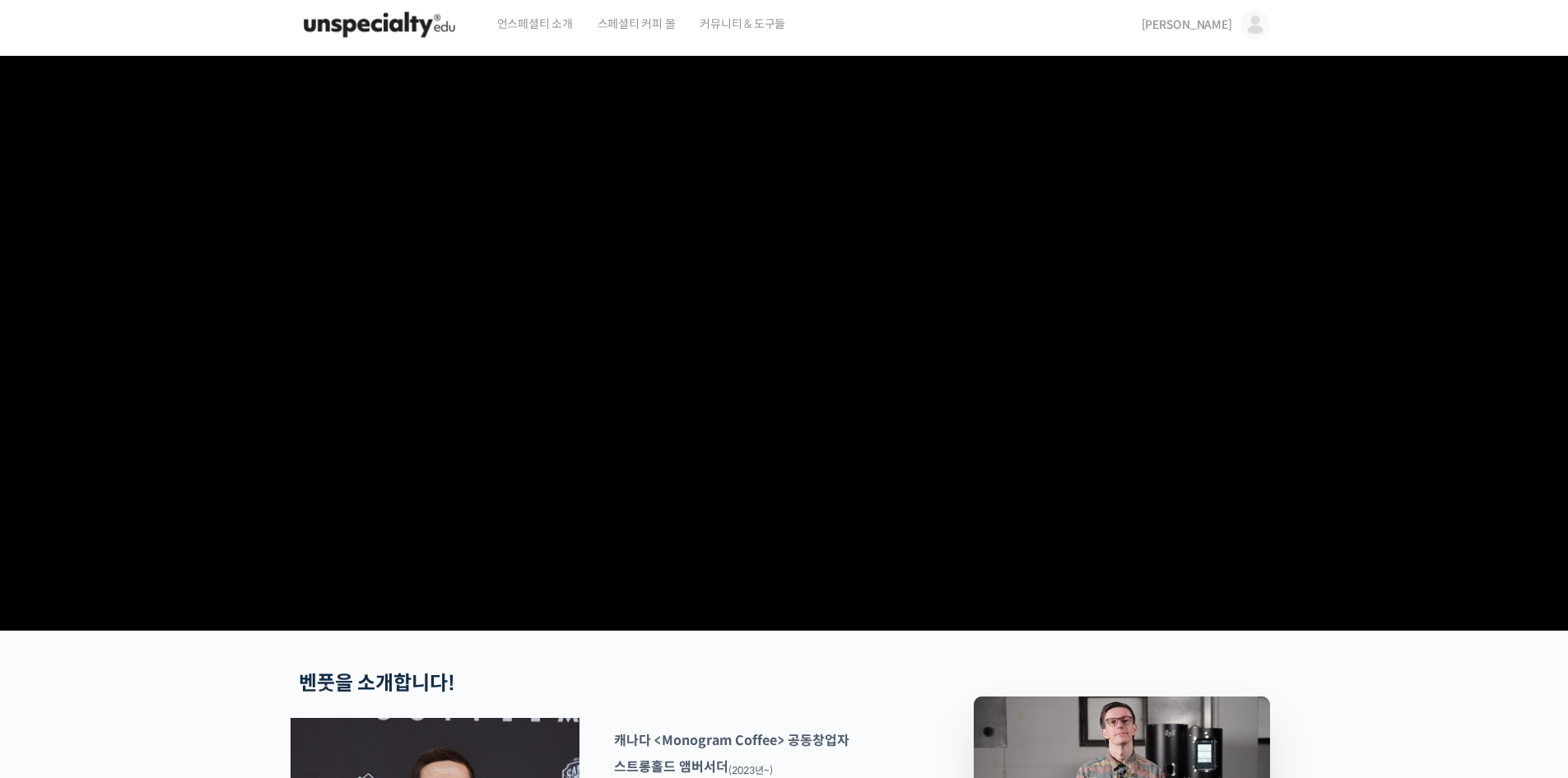
scroll to position [0, 0]
